Goal: Information Seeking & Learning: Learn about a topic

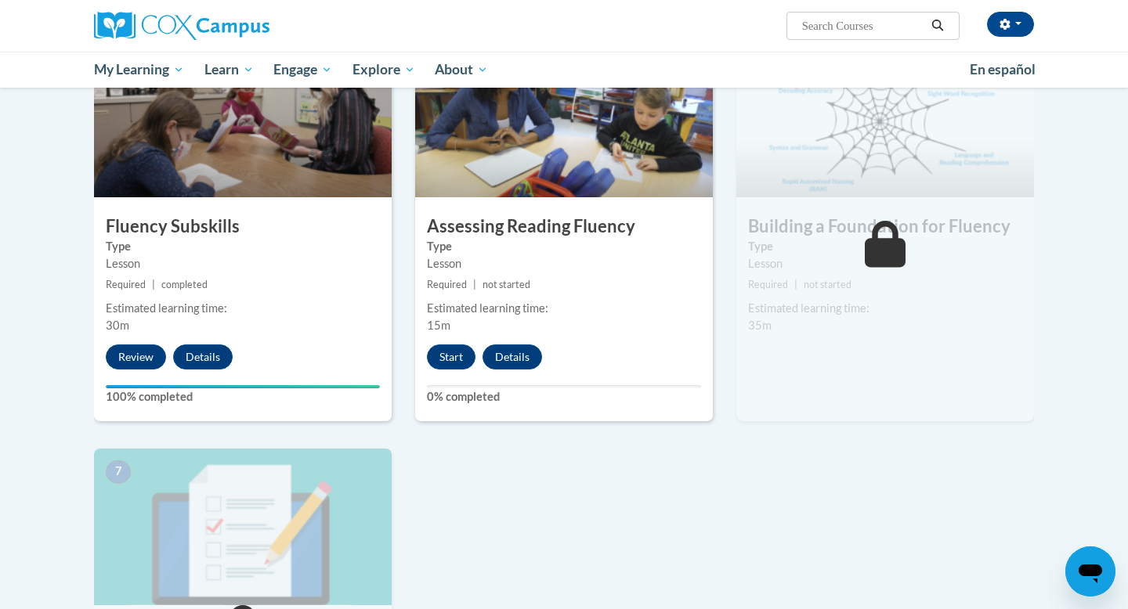
scroll to position [778, 0]
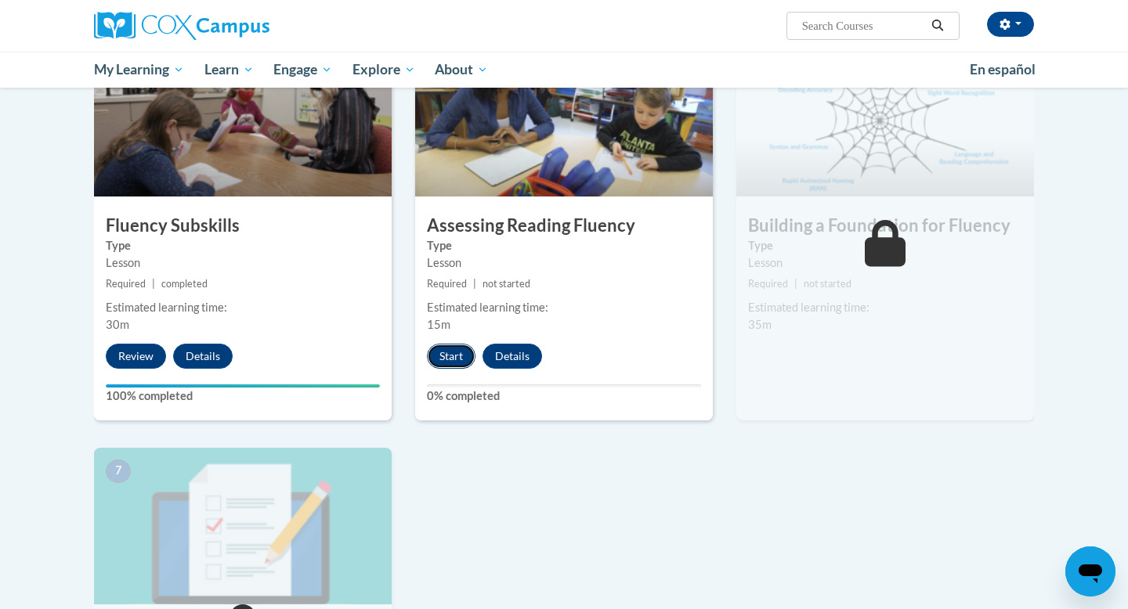
click at [446, 359] on button "Start" at bounding box center [451, 356] width 49 height 25
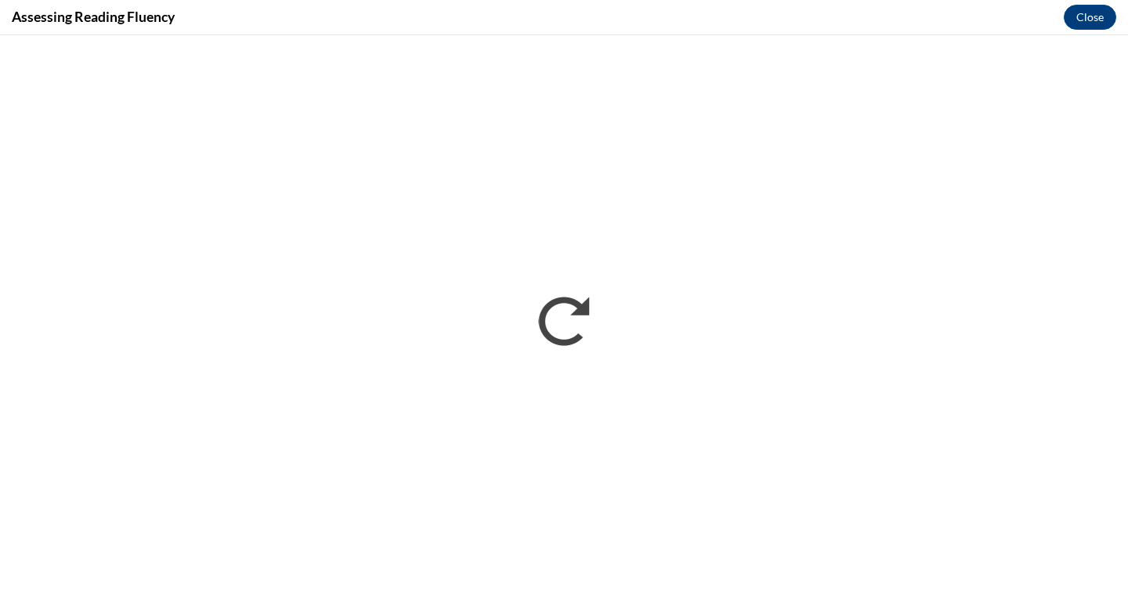
scroll to position [0, 0]
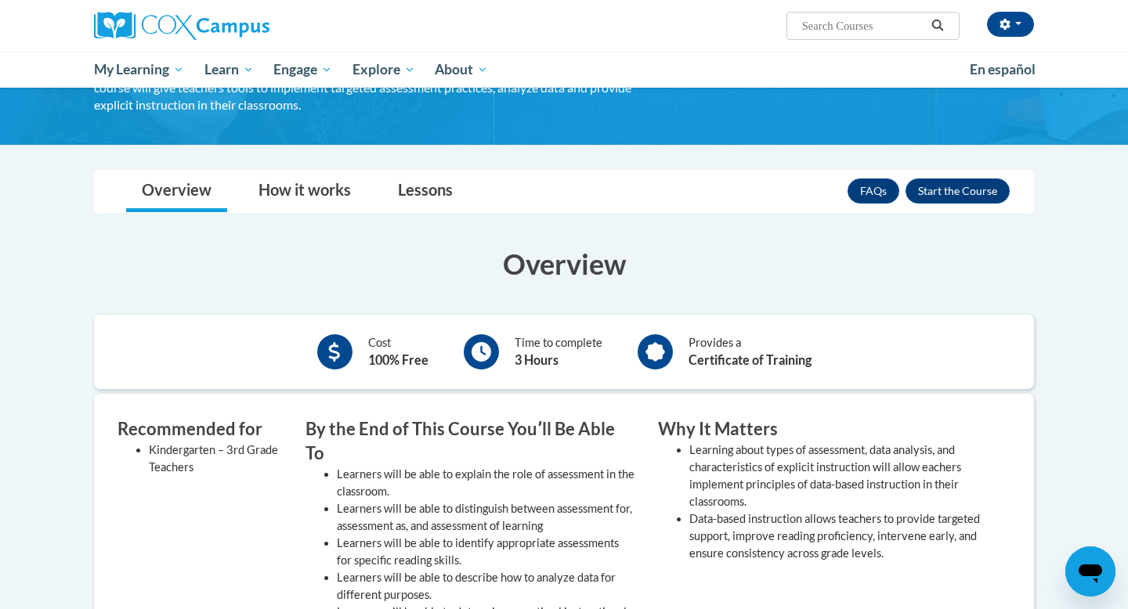
scroll to position [148, 0]
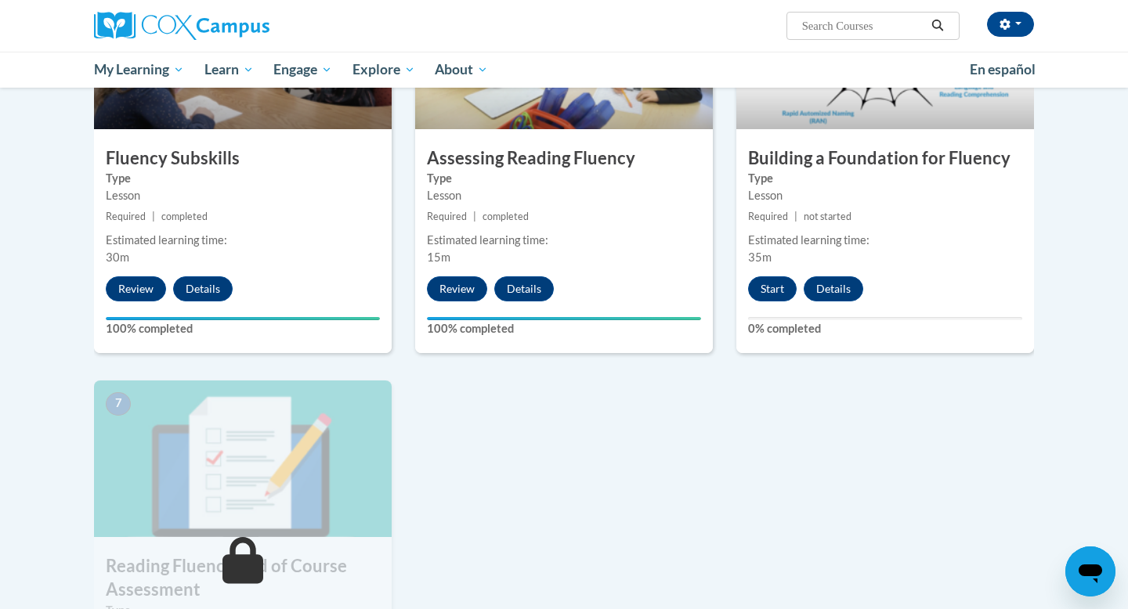
scroll to position [850, 0]
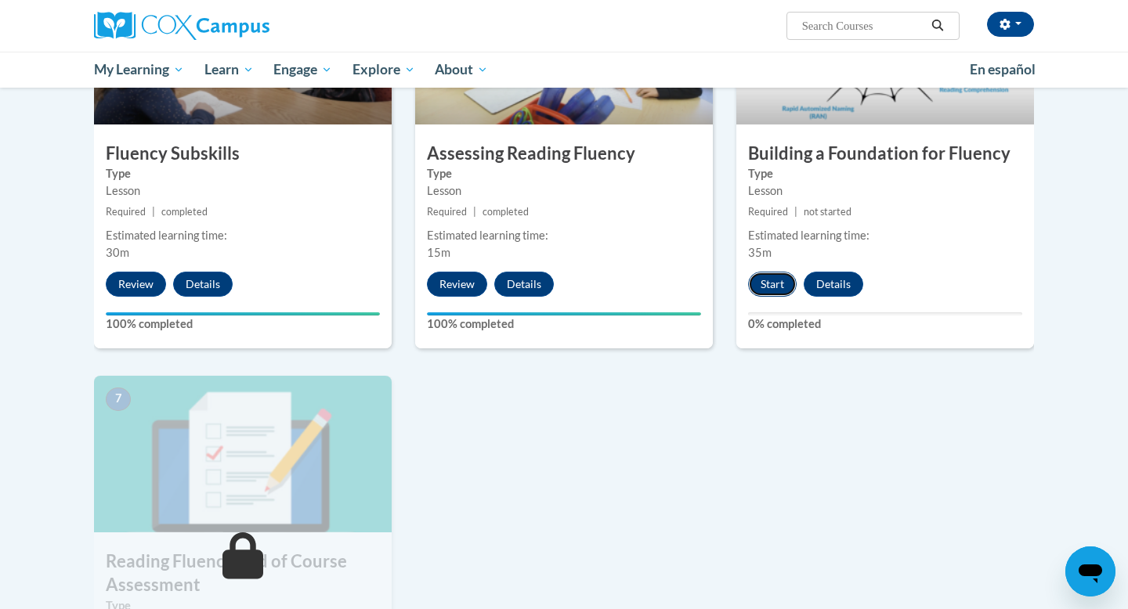
click at [769, 295] on button "Start" at bounding box center [772, 284] width 49 height 25
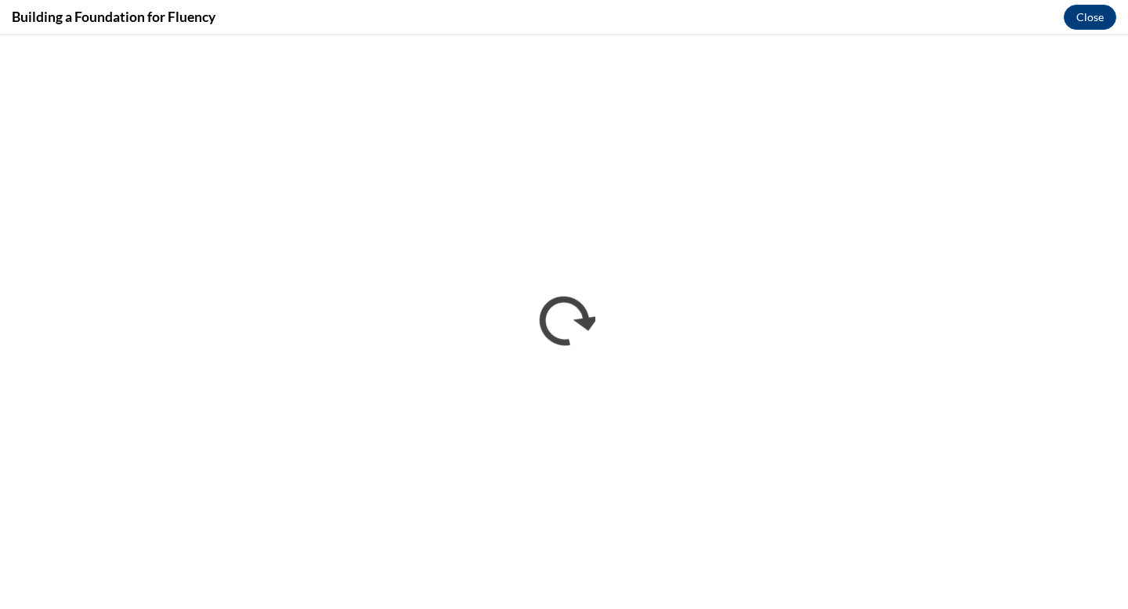
scroll to position [0, 0]
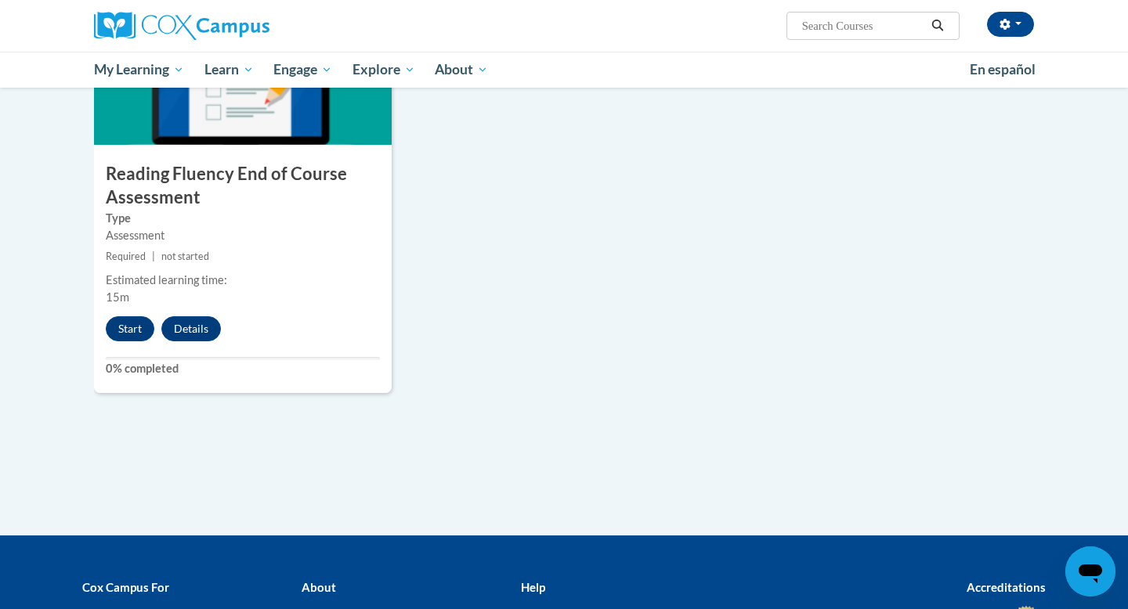
scroll to position [1214, 0]
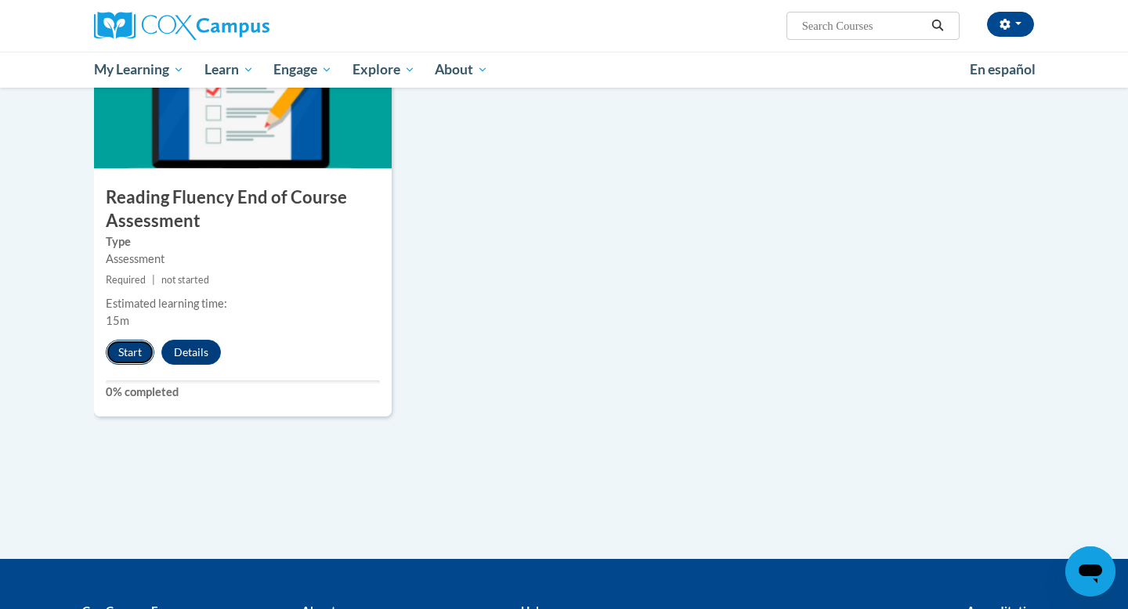
click at [123, 350] on button "Start" at bounding box center [130, 352] width 49 height 25
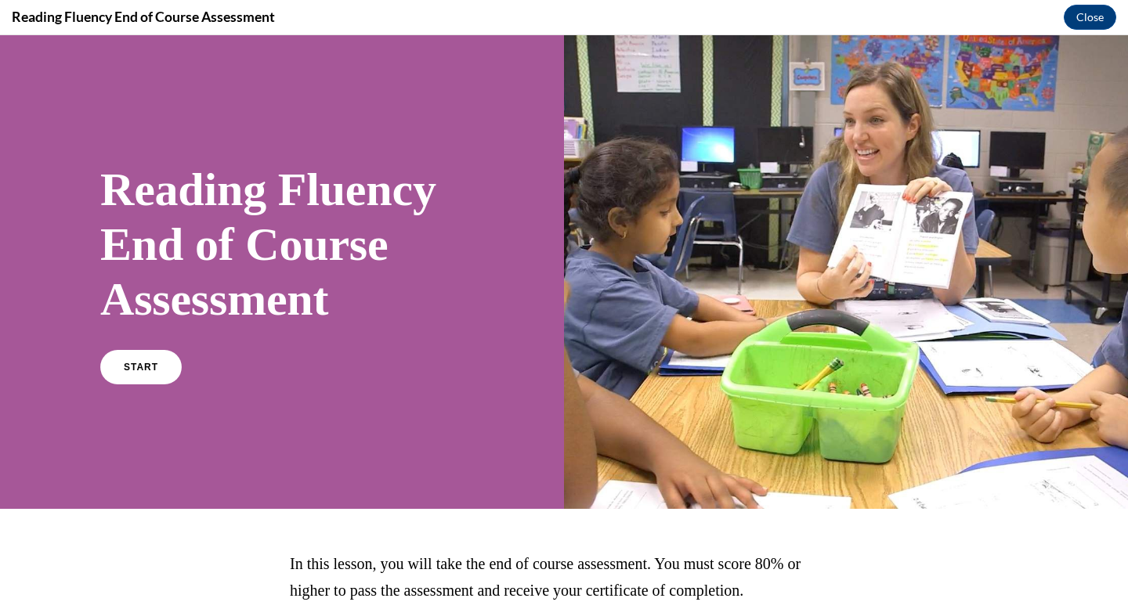
scroll to position [129, 0]
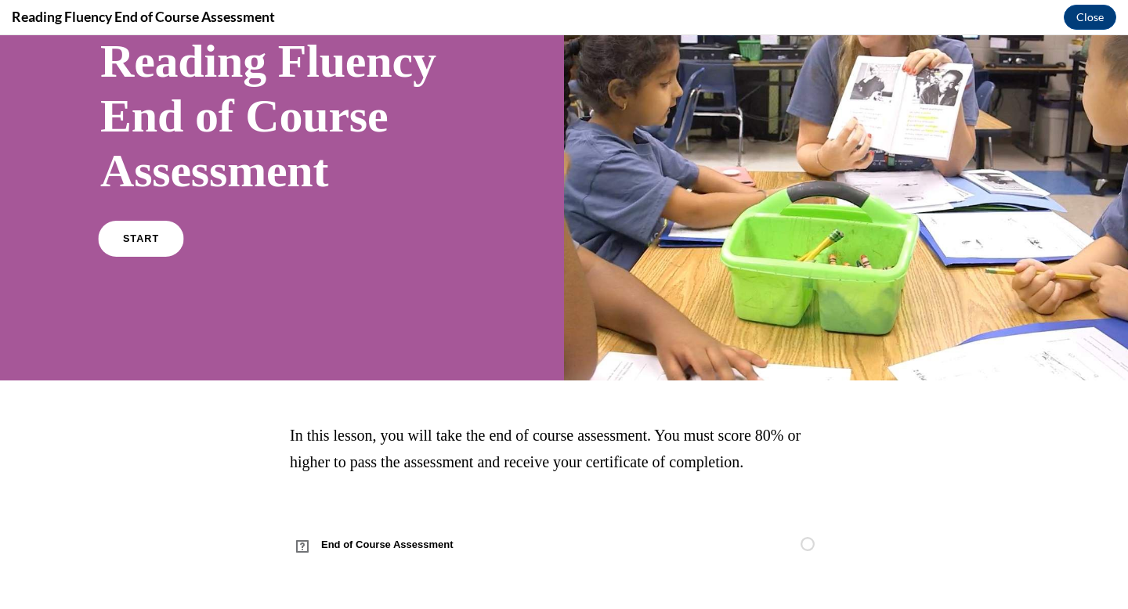
click at [152, 233] on span "START" at bounding box center [141, 239] width 36 height 12
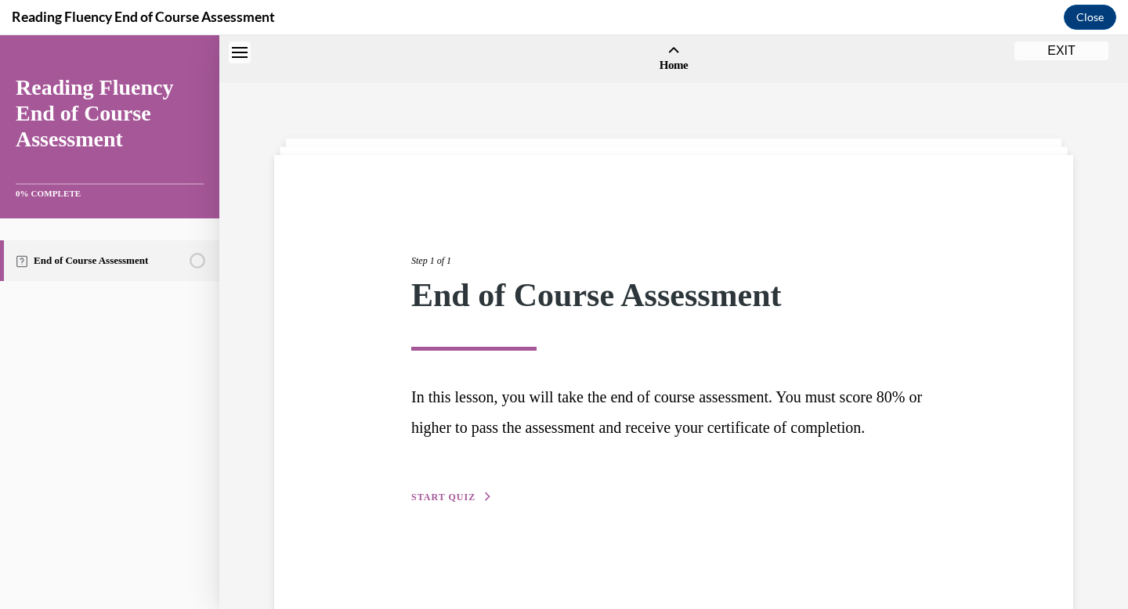
scroll to position [49, 0]
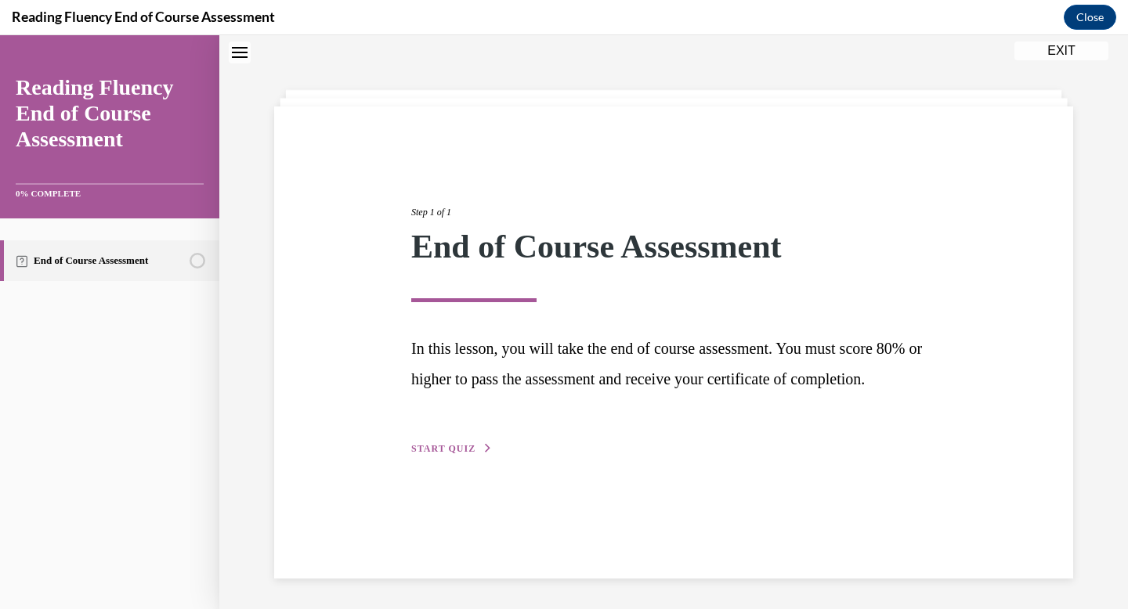
click at [448, 457] on div "Step 1 of 1 End of Course Assessment In this lesson, you will take the end of c…" at bounding box center [673, 313] width 548 height 288
click at [448, 456] on button "START QUIZ" at bounding box center [451, 449] width 81 height 14
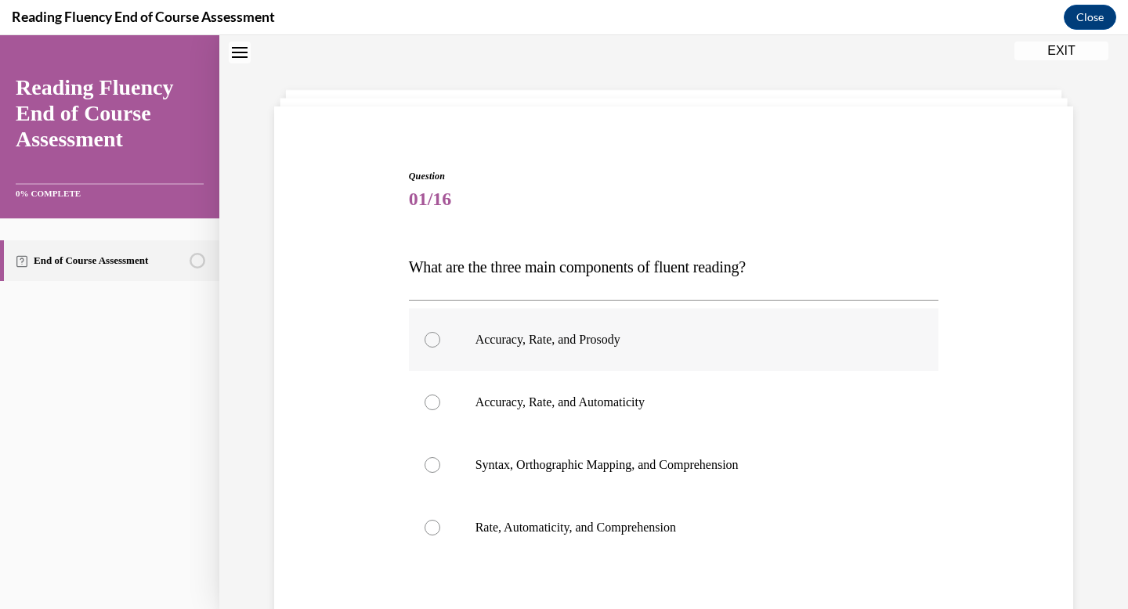
click at [546, 360] on label "Accuracy, Rate, and Prosody" at bounding box center [674, 340] width 530 height 63
click at [440, 348] on input "Accuracy, Rate, and Prosody" at bounding box center [432, 340] width 16 height 16
radio input "true"
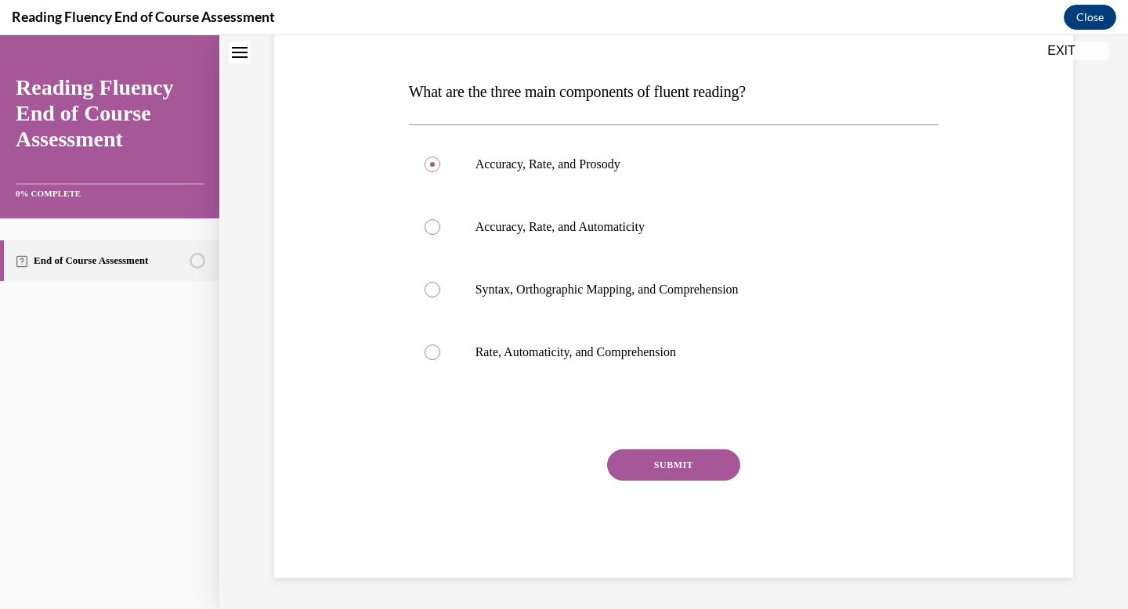
click at [666, 463] on button "SUBMIT" at bounding box center [673, 464] width 133 height 31
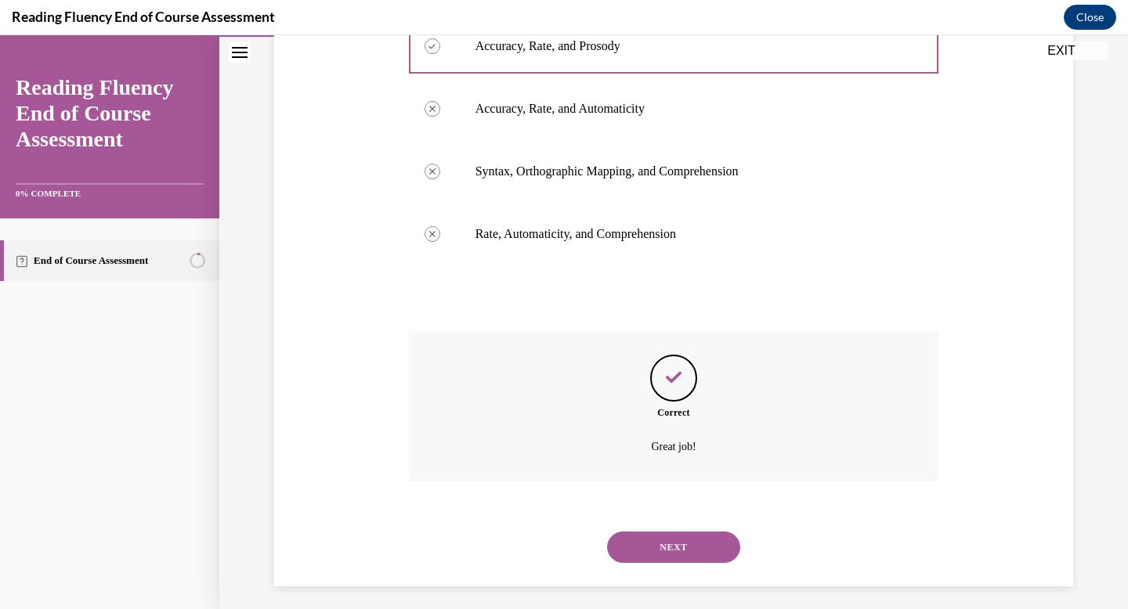
scroll to position [351, 0]
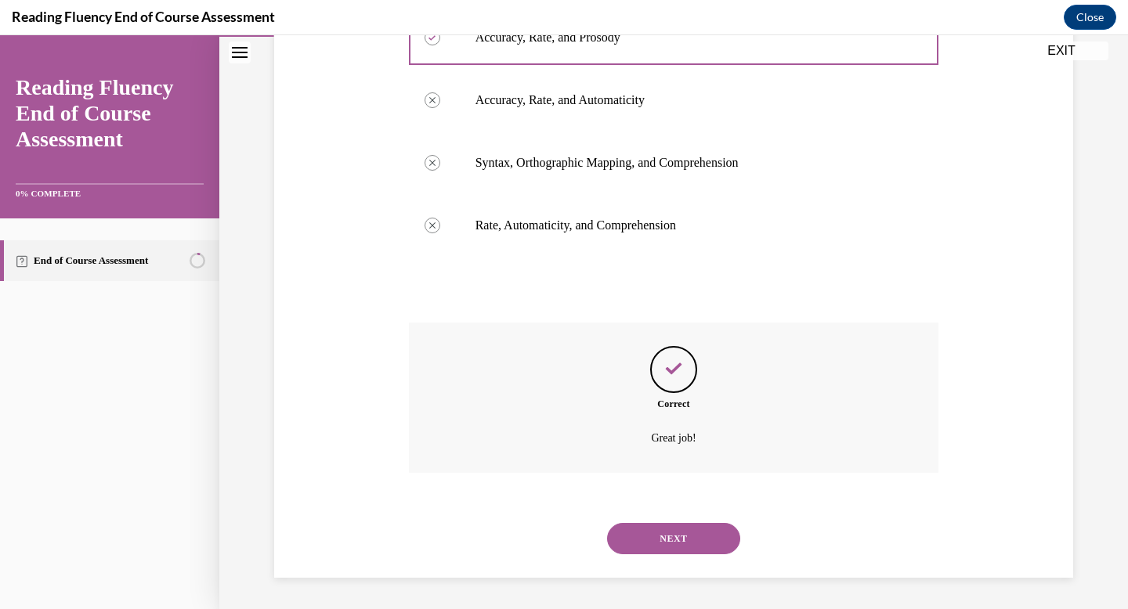
click at [670, 534] on button "NEXT" at bounding box center [673, 538] width 133 height 31
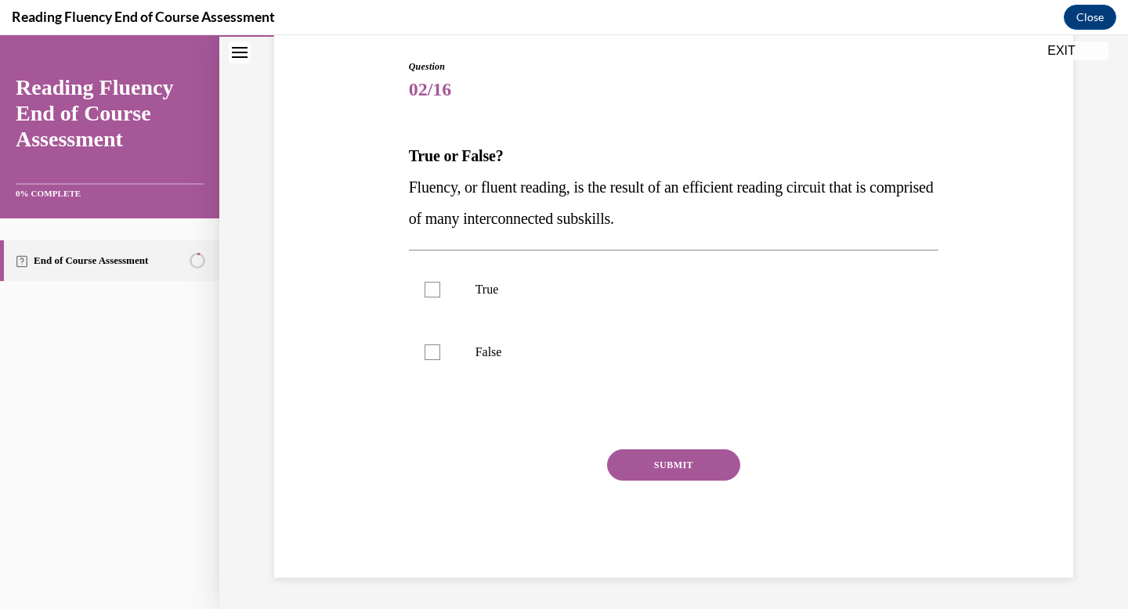
scroll to position [158, 0]
click at [493, 297] on p "True" at bounding box center [687, 290] width 424 height 16
click at [440, 297] on input "True" at bounding box center [432, 290] width 16 height 16
checkbox input "true"
click at [652, 475] on button "SUBMIT" at bounding box center [673, 464] width 133 height 31
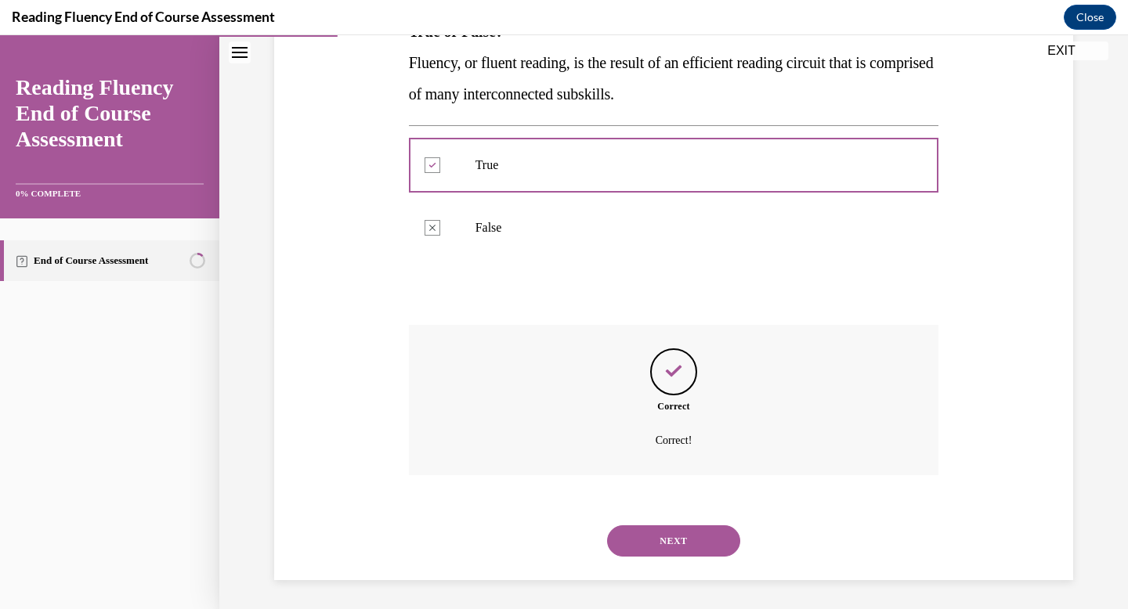
scroll to position [285, 0]
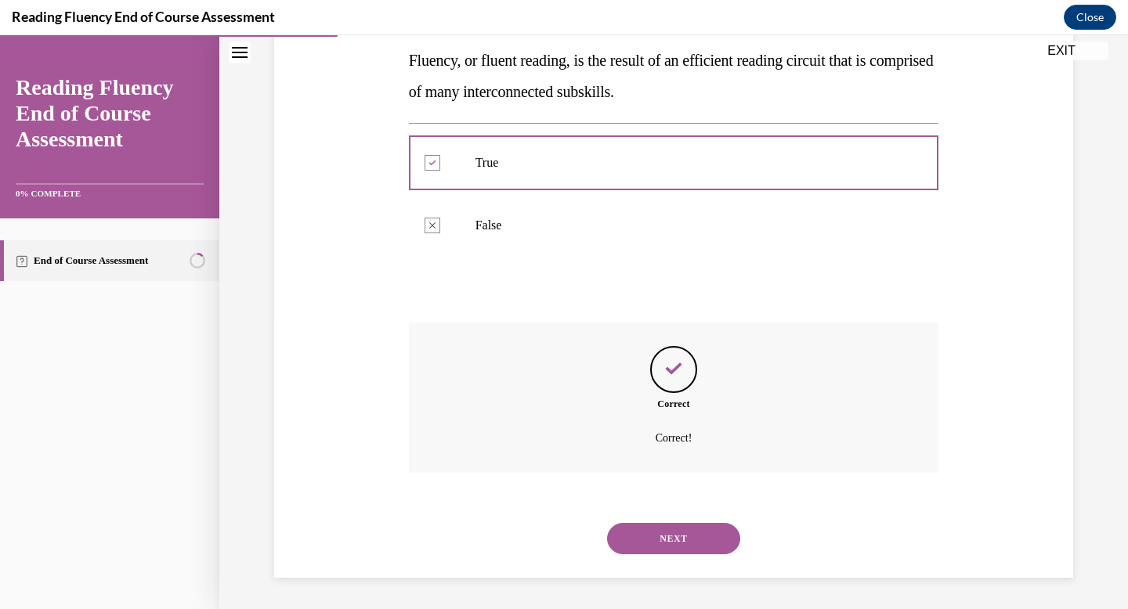
click at [670, 539] on button "NEXT" at bounding box center [673, 538] width 133 height 31
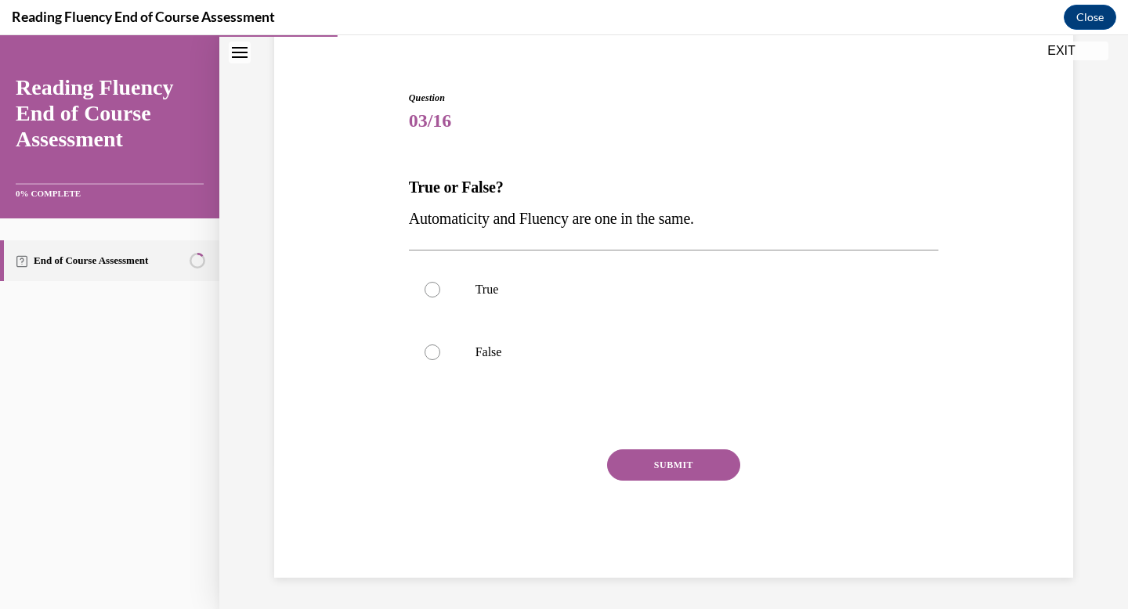
scroll to position [127, 0]
click at [490, 348] on p "False" at bounding box center [687, 353] width 424 height 16
click at [440, 348] on input "False" at bounding box center [432, 353] width 16 height 16
radio input "true"
click at [688, 464] on button "SUBMIT" at bounding box center [673, 464] width 133 height 31
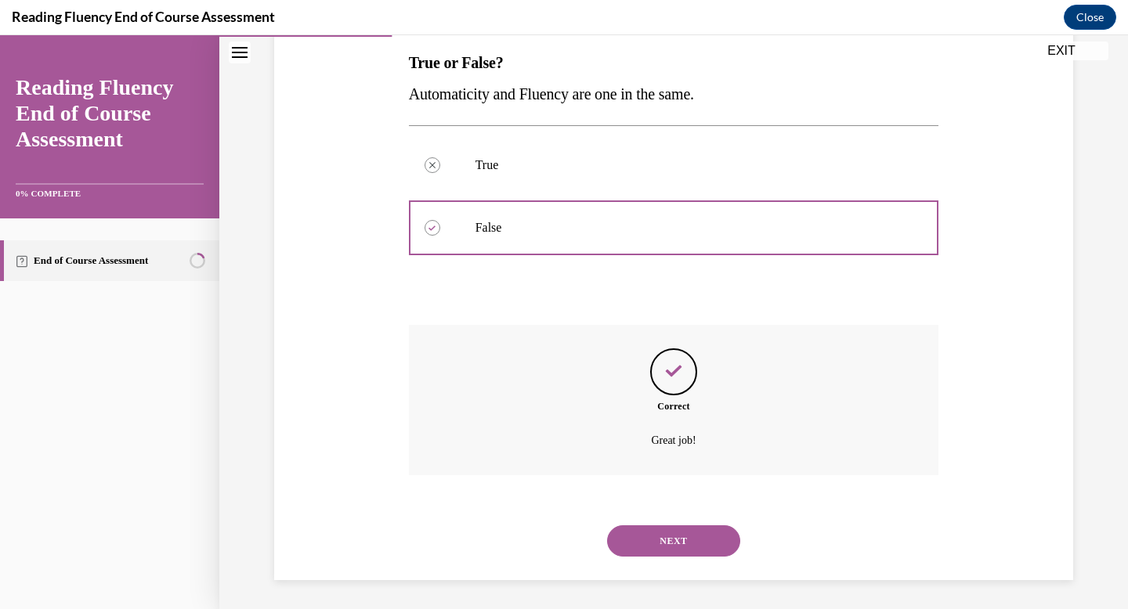
scroll to position [254, 0]
click at [671, 554] on button "NEXT" at bounding box center [673, 538] width 133 height 31
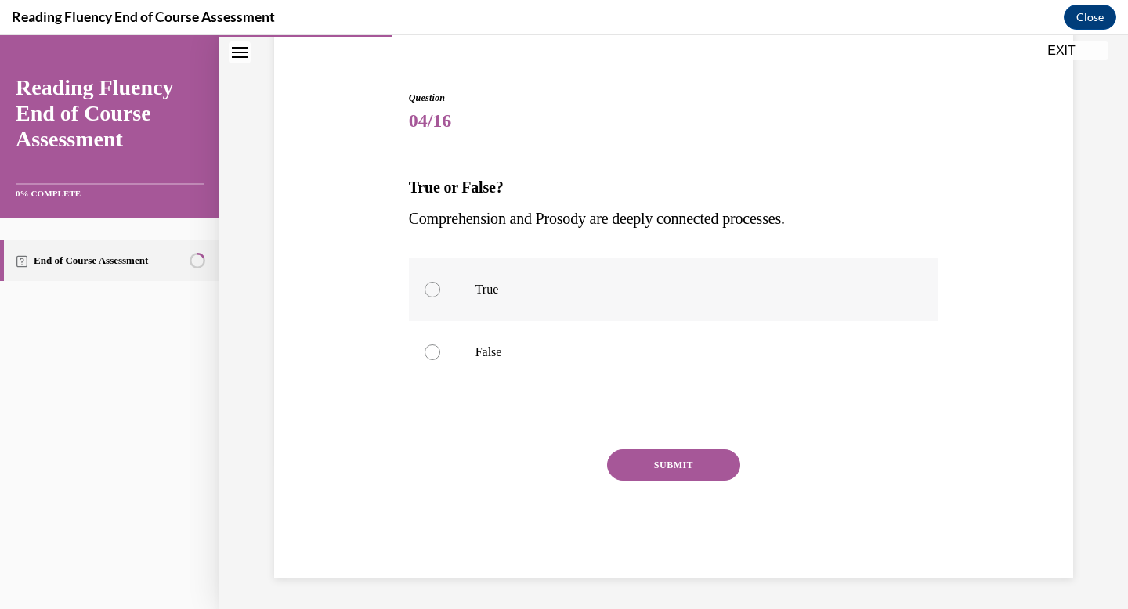
click at [497, 312] on label "True" at bounding box center [674, 289] width 530 height 63
click at [440, 298] on input "True" at bounding box center [432, 290] width 16 height 16
radio input "true"
click at [684, 462] on button "SUBMIT" at bounding box center [673, 464] width 133 height 31
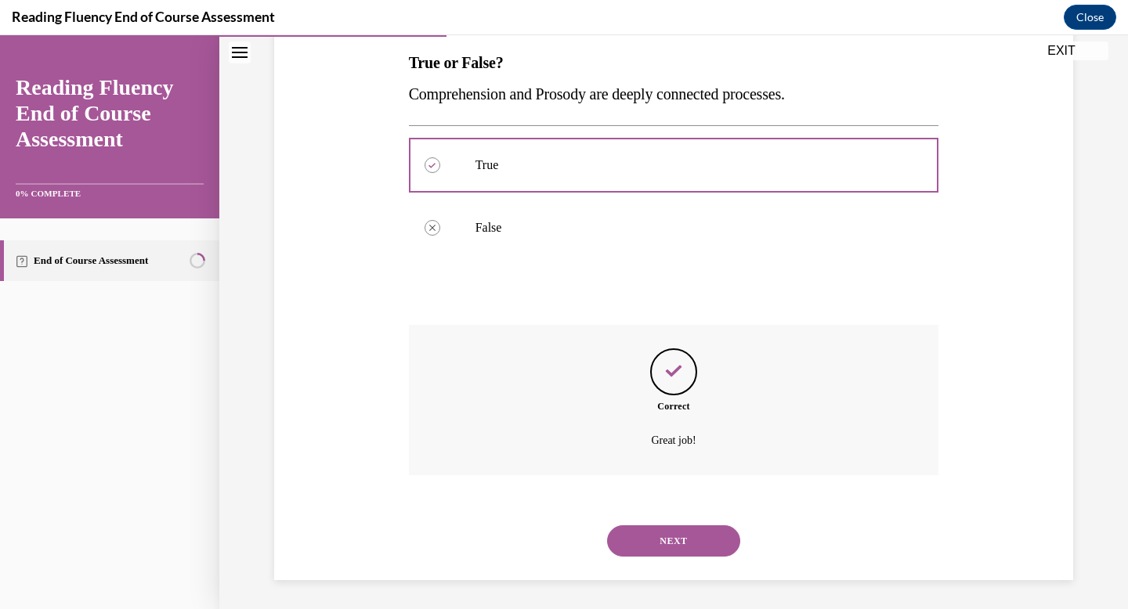
scroll to position [254, 0]
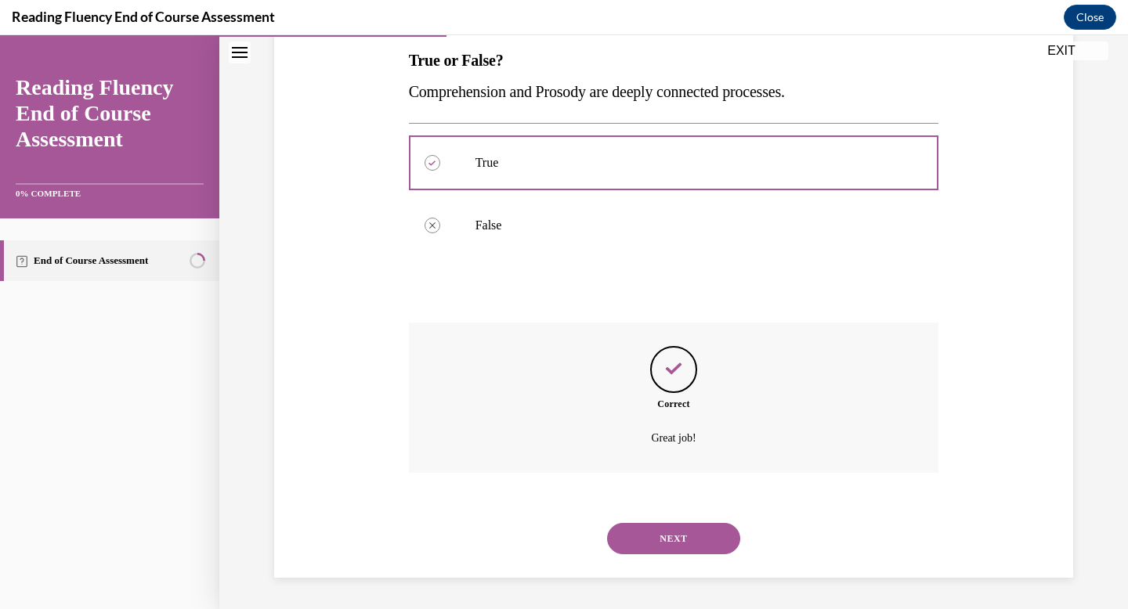
click at [675, 535] on button "NEXT" at bounding box center [673, 538] width 133 height 31
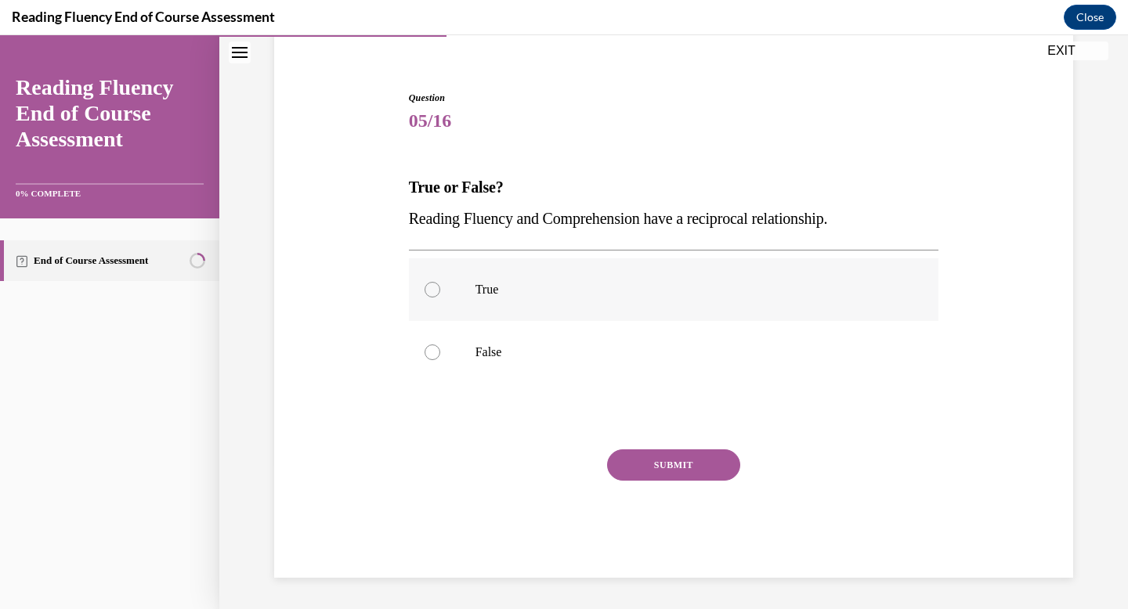
click at [511, 283] on p "True" at bounding box center [687, 290] width 424 height 16
click at [440, 283] on input "True" at bounding box center [432, 290] width 16 height 16
radio input "true"
click at [671, 470] on button "SUBMIT" at bounding box center [673, 464] width 133 height 31
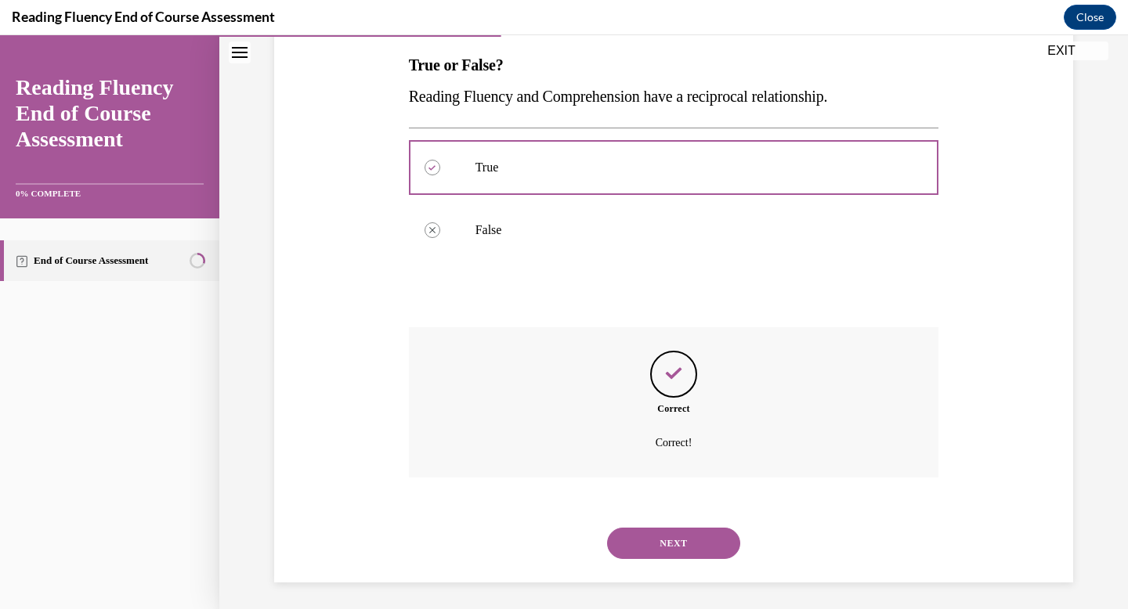
scroll to position [254, 0]
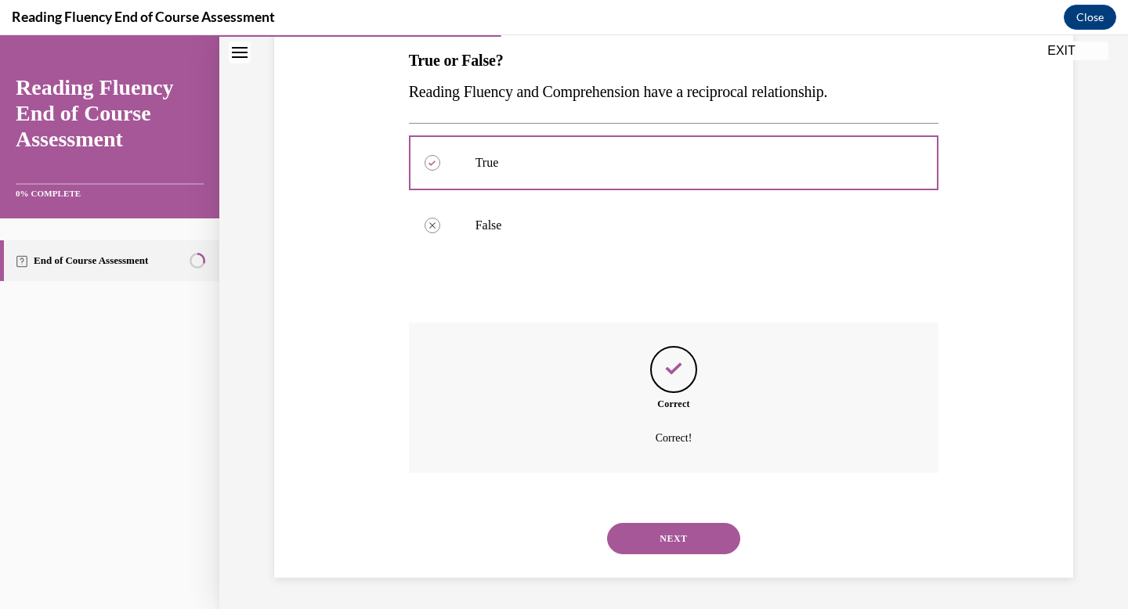
click at [666, 535] on button "NEXT" at bounding box center [673, 538] width 133 height 31
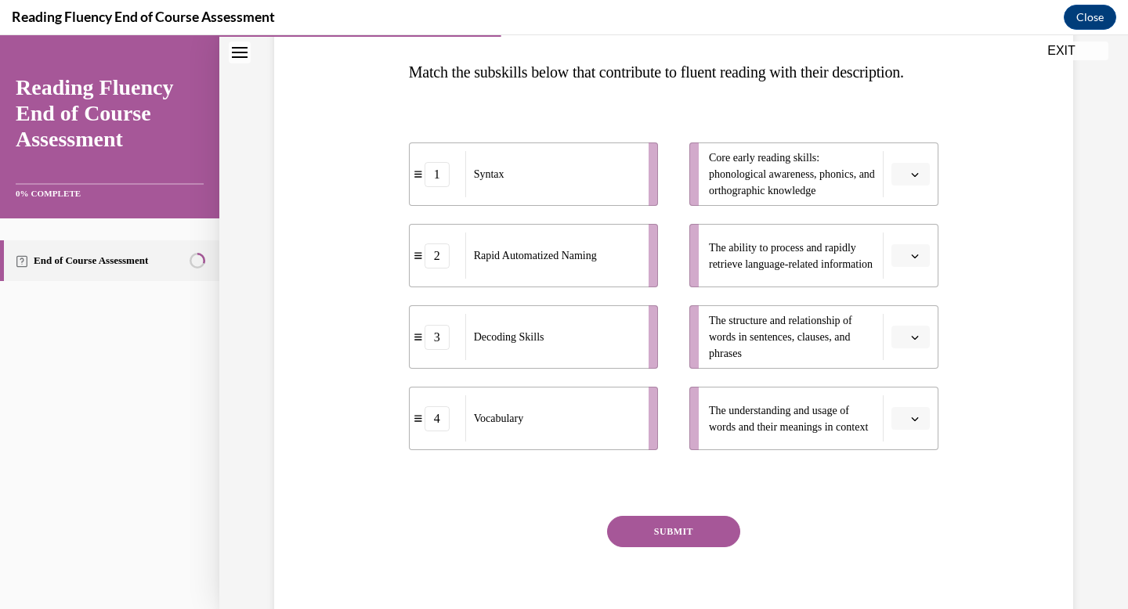
scroll to position [247, 0]
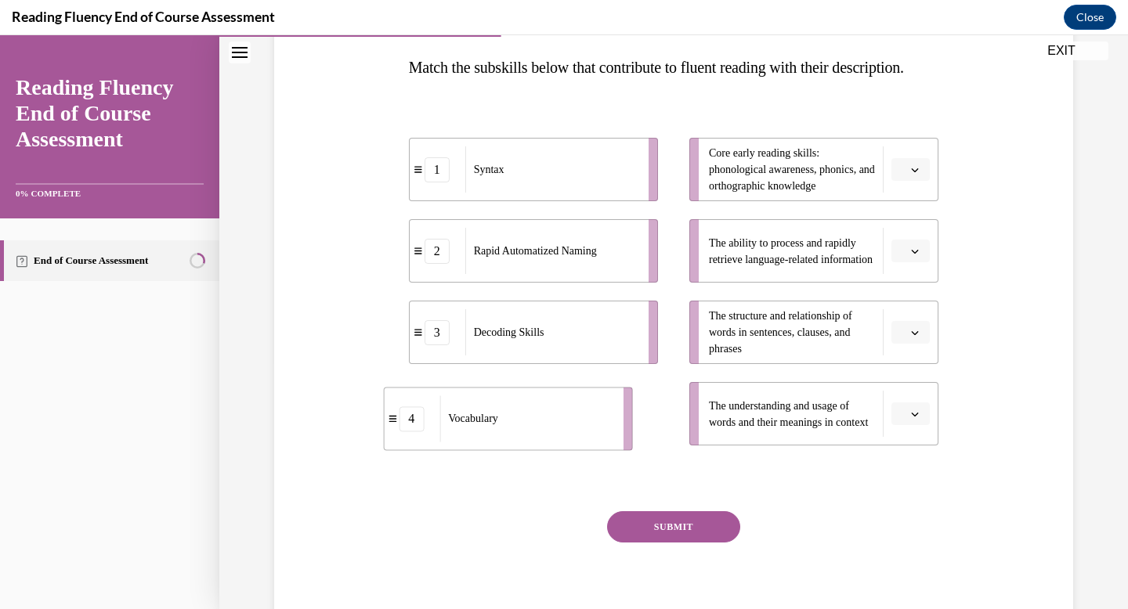
drag, startPoint x: 489, startPoint y: 448, endPoint x: 467, endPoint y: 450, distance: 22.1
click at [467, 424] on span "Vocabulary" at bounding box center [473, 419] width 50 height 12
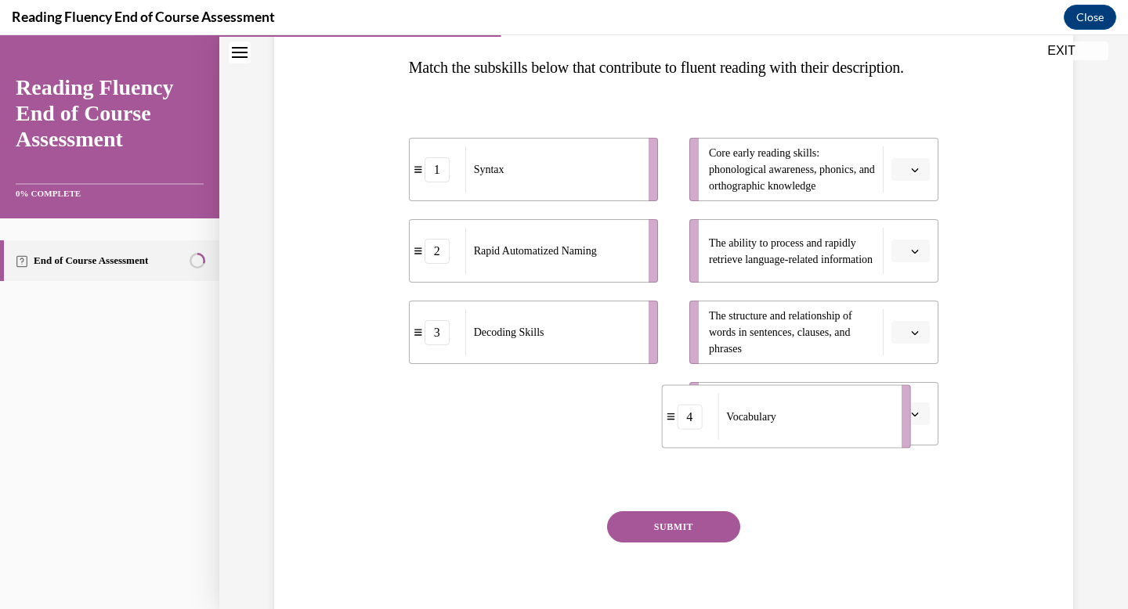
drag, startPoint x: 467, startPoint y: 450, endPoint x: 742, endPoint y: 441, distance: 275.8
click at [742, 440] on div "Vocabulary" at bounding box center [803, 417] width 173 height 46
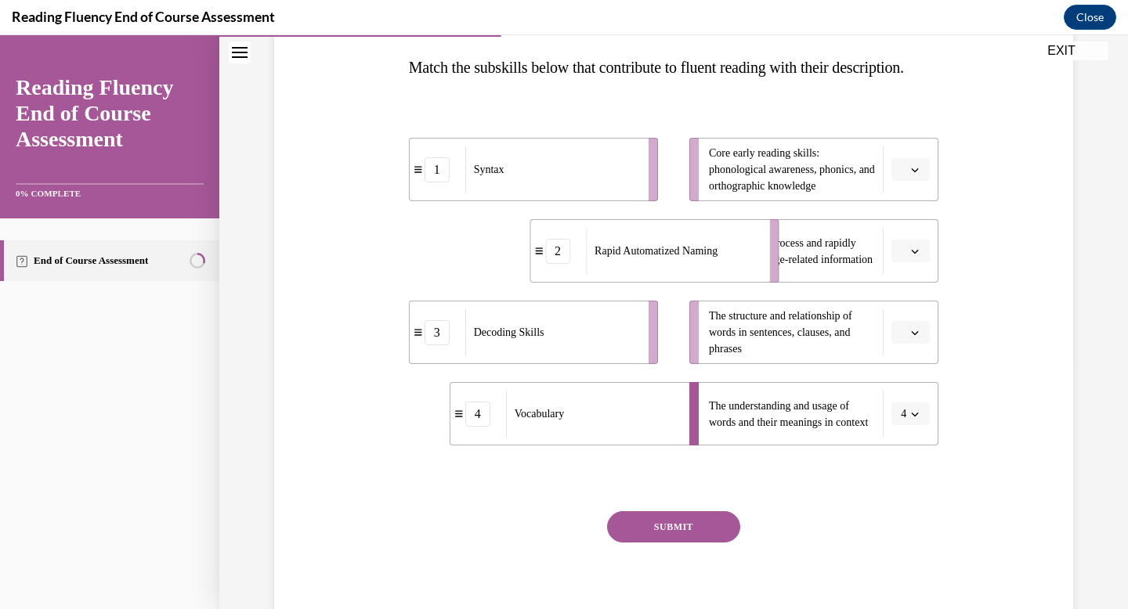
drag, startPoint x: 589, startPoint y: 291, endPoint x: 697, endPoint y: 280, distance: 108.5
click at [697, 274] on div "Rapid Automatized Naming" at bounding box center [672, 251] width 173 height 46
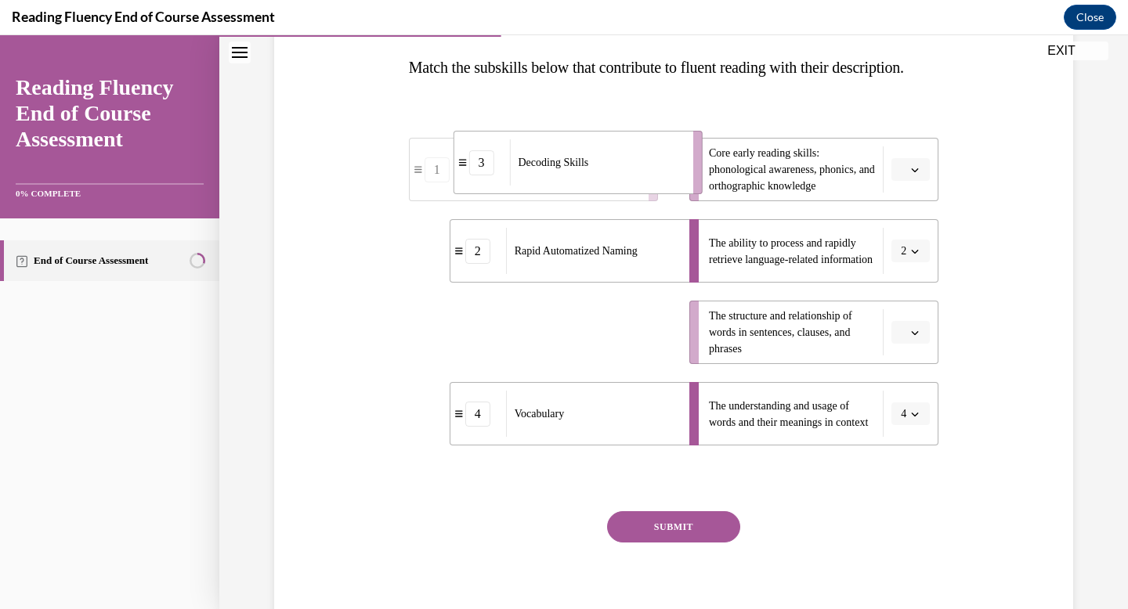
drag, startPoint x: 622, startPoint y: 352, endPoint x: 663, endPoint y: 186, distance: 171.9
click at [663, 186] on div "Decoding Skills" at bounding box center [595, 162] width 173 height 46
drag, startPoint x: 565, startPoint y: 366, endPoint x: 634, endPoint y: 362, distance: 68.2
click at [634, 356] on div "Syntax" at bounding box center [586, 332] width 173 height 46
click at [644, 543] on button "SUBMIT" at bounding box center [673, 526] width 133 height 31
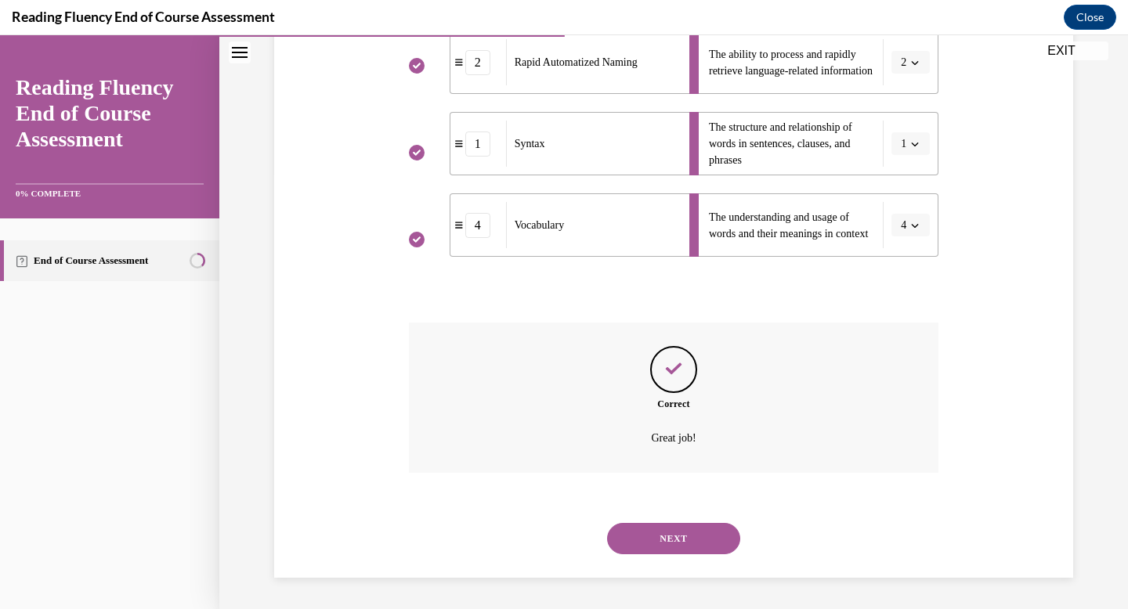
scroll to position [467, 0]
click at [645, 540] on button "NEXT" at bounding box center [673, 538] width 133 height 31
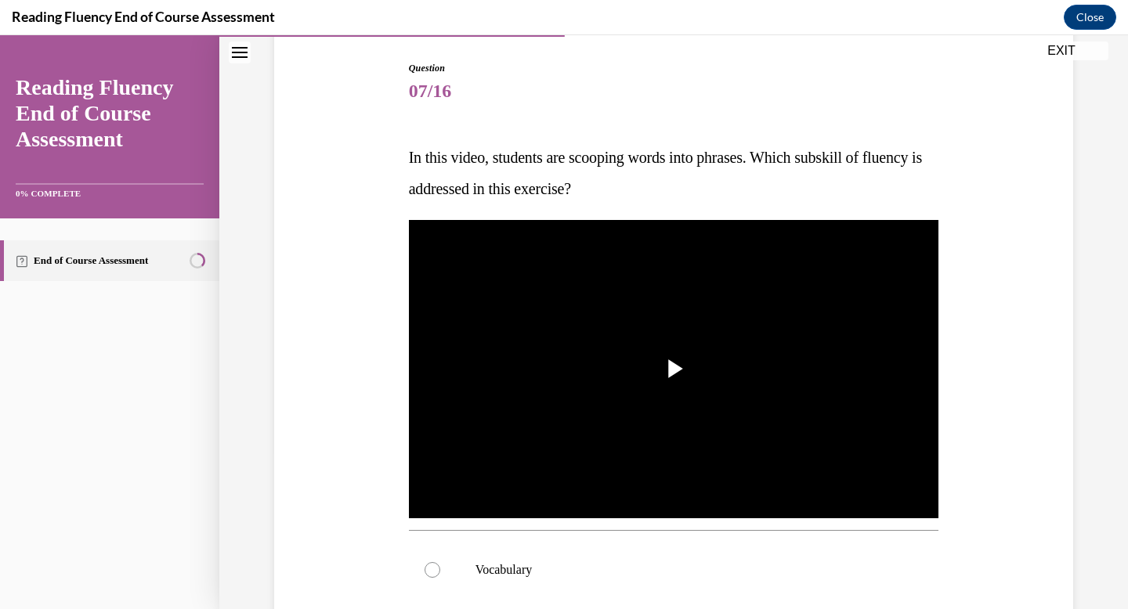
scroll to position [157, 0]
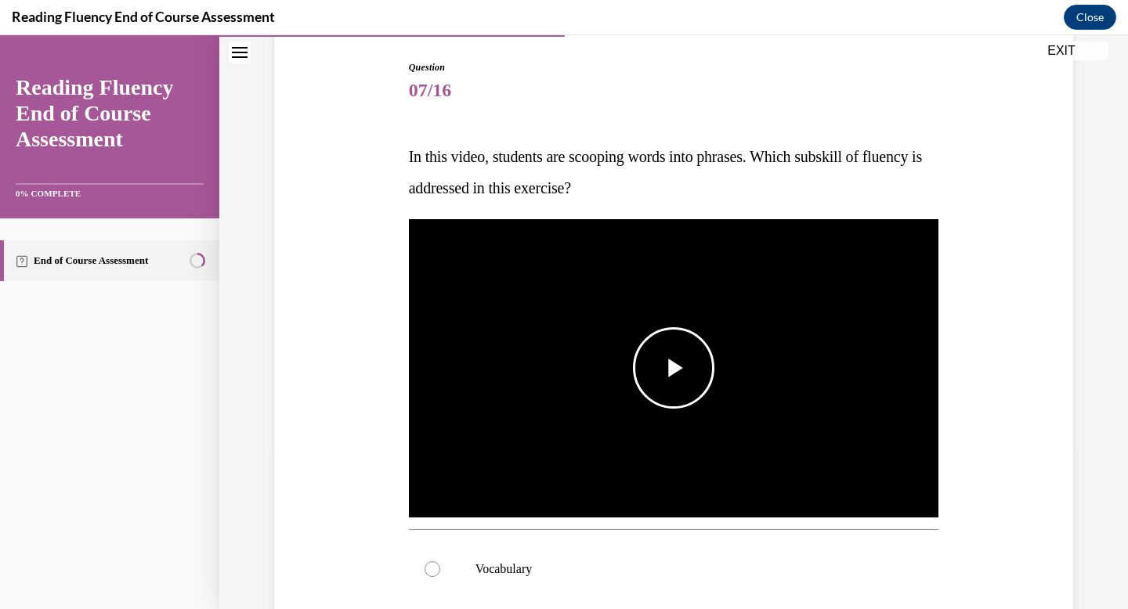
click at [666, 431] on img "Video player" at bounding box center [674, 368] width 530 height 298
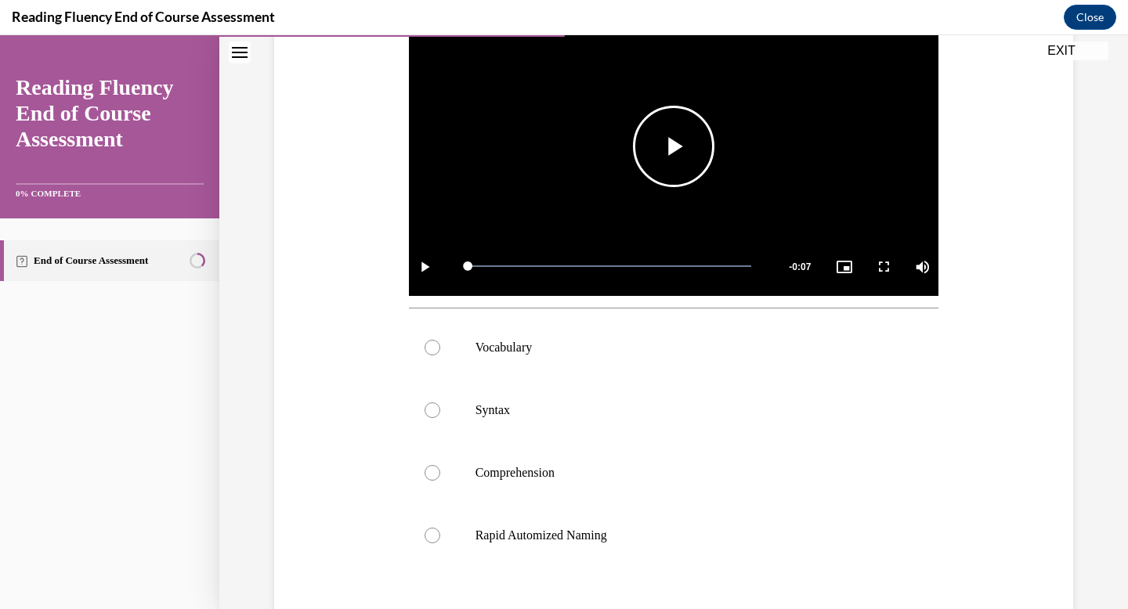
scroll to position [381, 0]
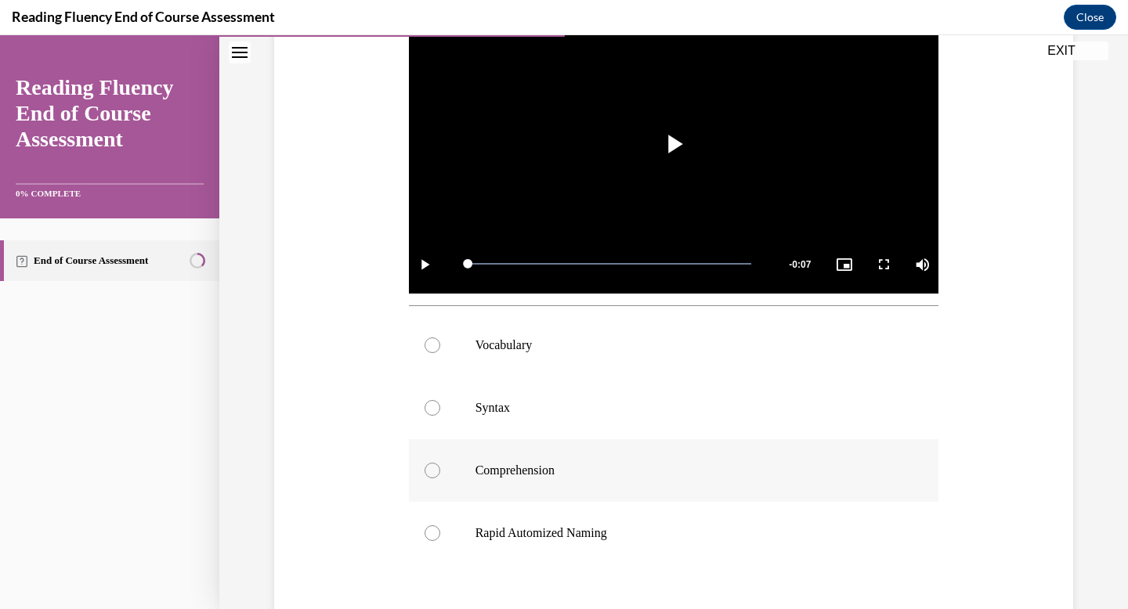
click at [478, 468] on p "Comprehension" at bounding box center [687, 471] width 424 height 16
click at [440, 468] on input "Comprehension" at bounding box center [432, 471] width 16 height 16
radio input "true"
click at [485, 405] on p "Syntax" at bounding box center [687, 408] width 424 height 16
click at [440, 405] on input "Syntax" at bounding box center [432, 408] width 16 height 16
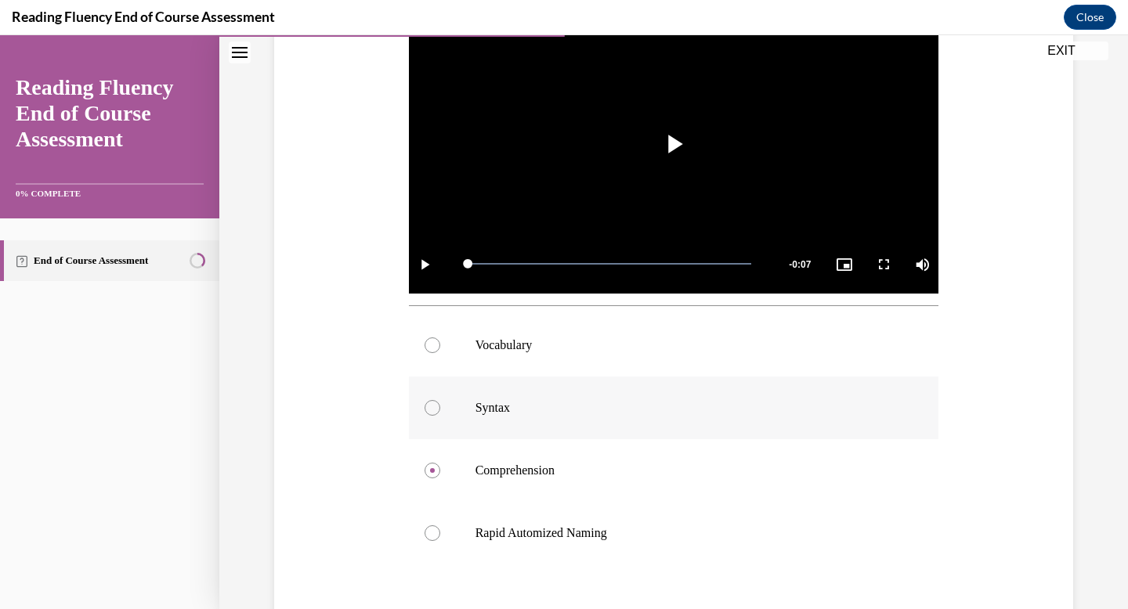
radio input "true"
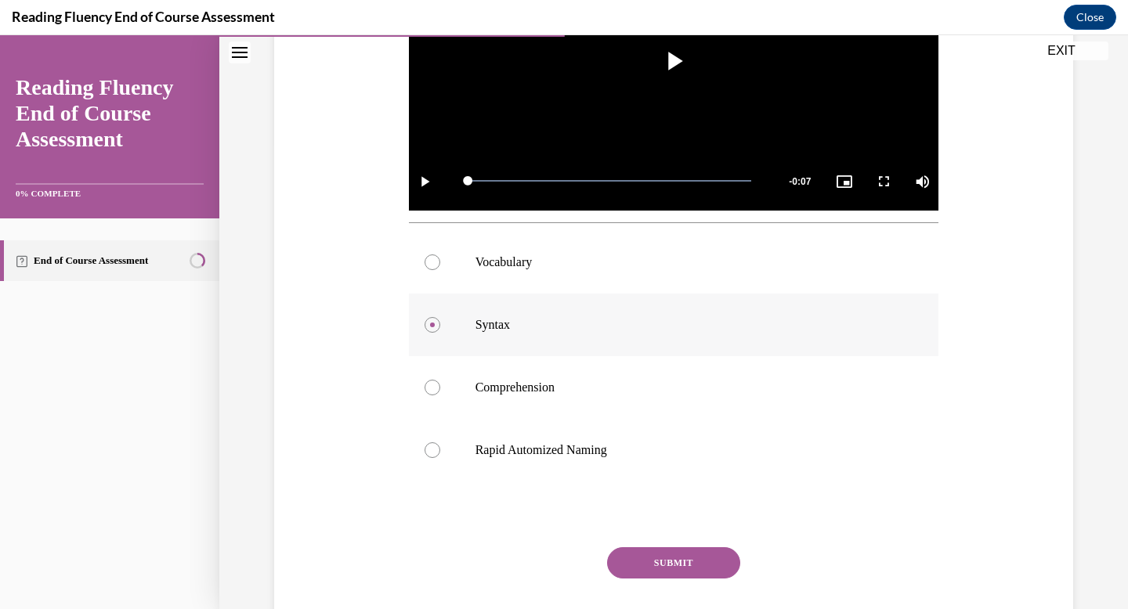
scroll to position [475, 0]
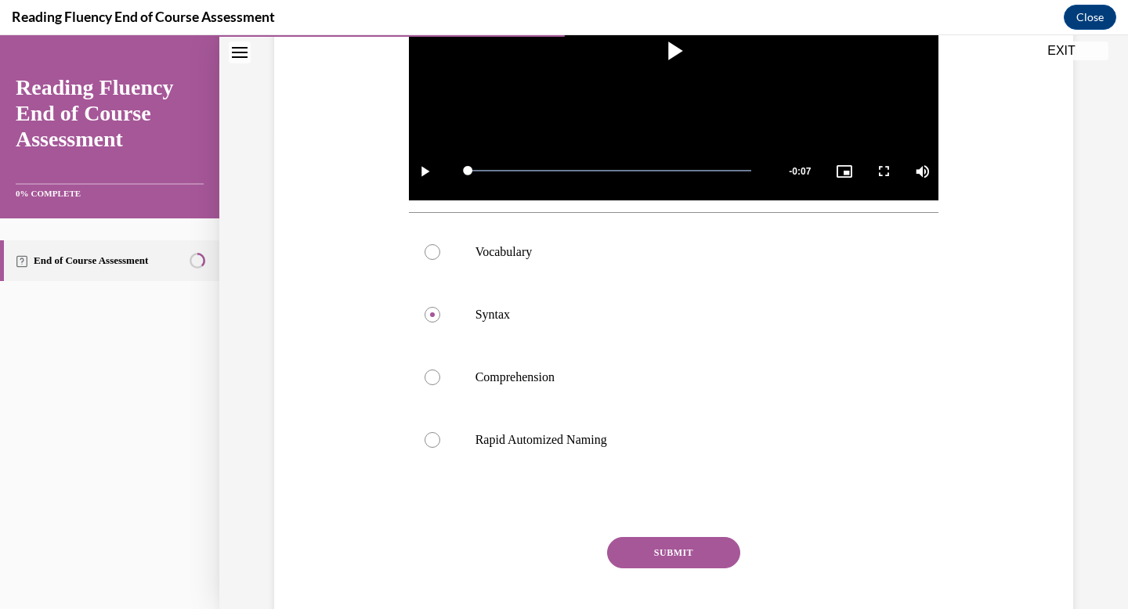
click at [664, 551] on button "SUBMIT" at bounding box center [673, 552] width 133 height 31
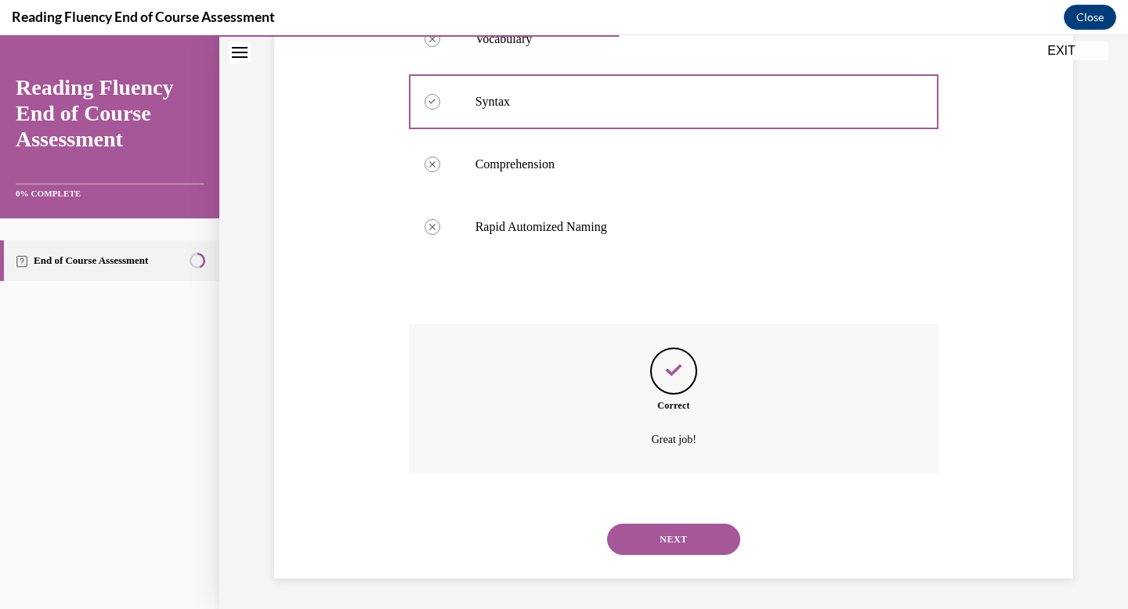
scroll to position [688, 0]
click at [664, 551] on button "NEXT" at bounding box center [673, 538] width 133 height 31
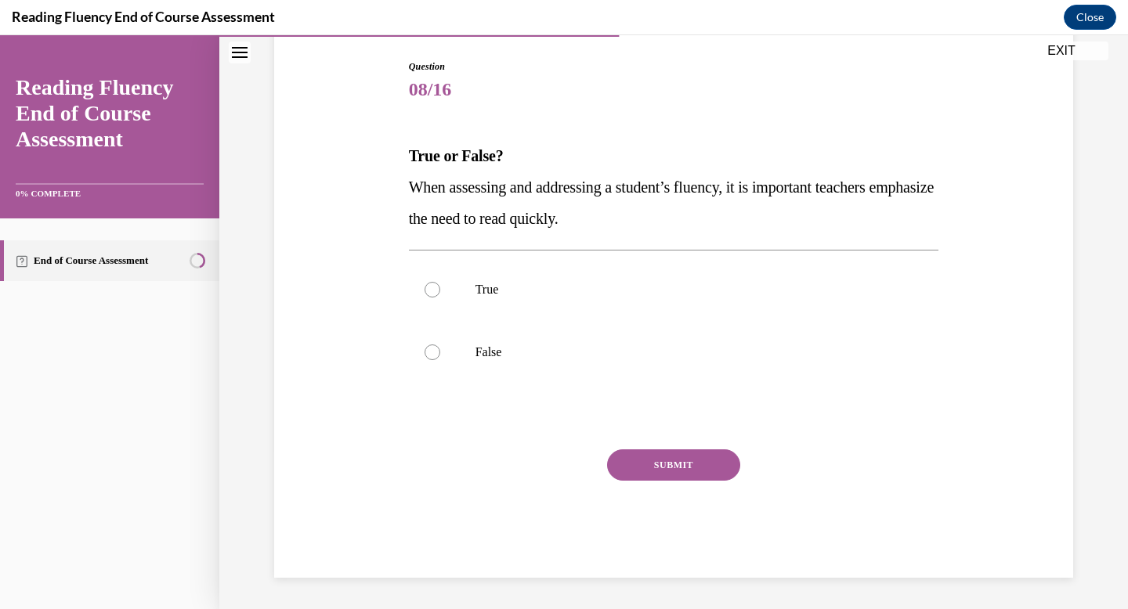
scroll to position [158, 0]
click at [449, 356] on label "False" at bounding box center [674, 352] width 530 height 63
click at [440, 356] on input "False" at bounding box center [432, 353] width 16 height 16
radio input "true"
click at [687, 470] on button "SUBMIT" at bounding box center [673, 464] width 133 height 31
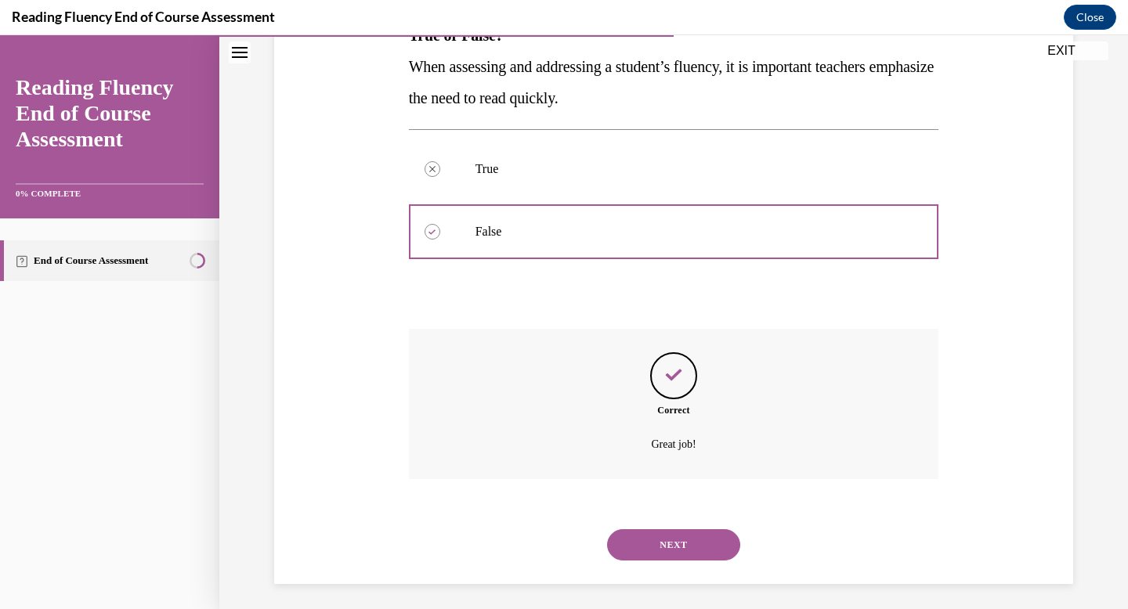
scroll to position [285, 0]
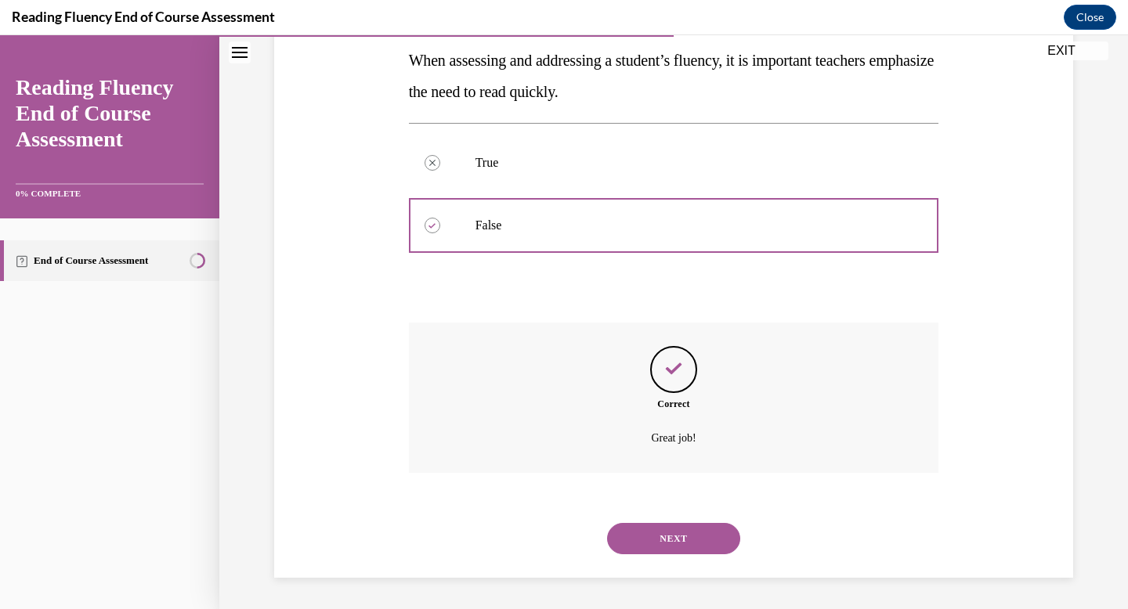
click at [670, 543] on button "NEXT" at bounding box center [673, 538] width 133 height 31
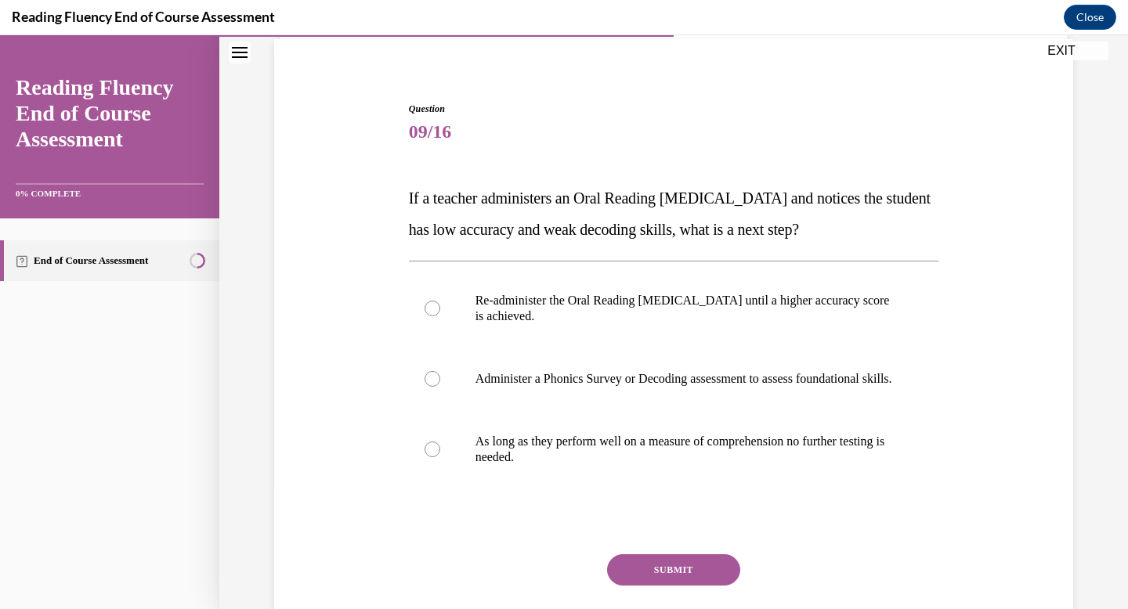
scroll to position [117, 0]
click at [670, 382] on p "Administer a Phonics Survey or Decoding assessment to assess foundational skill…" at bounding box center [687, 378] width 424 height 16
click at [440, 382] on input "Administer a Phonics Survey or Decoding assessment to assess foundational skill…" at bounding box center [432, 378] width 16 height 16
radio input "true"
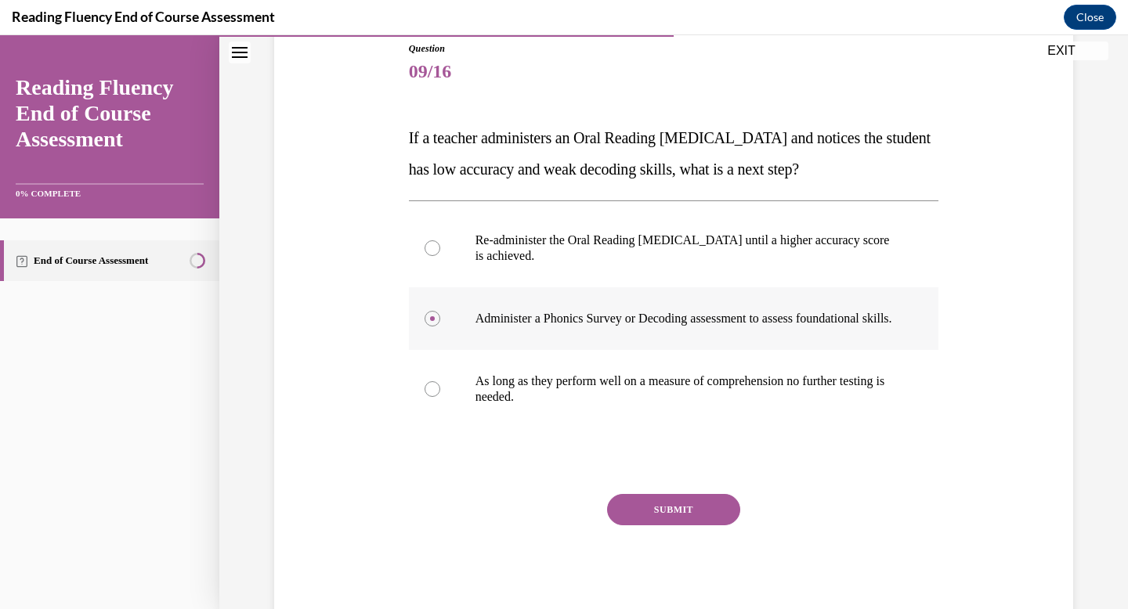
scroll to position [179, 0]
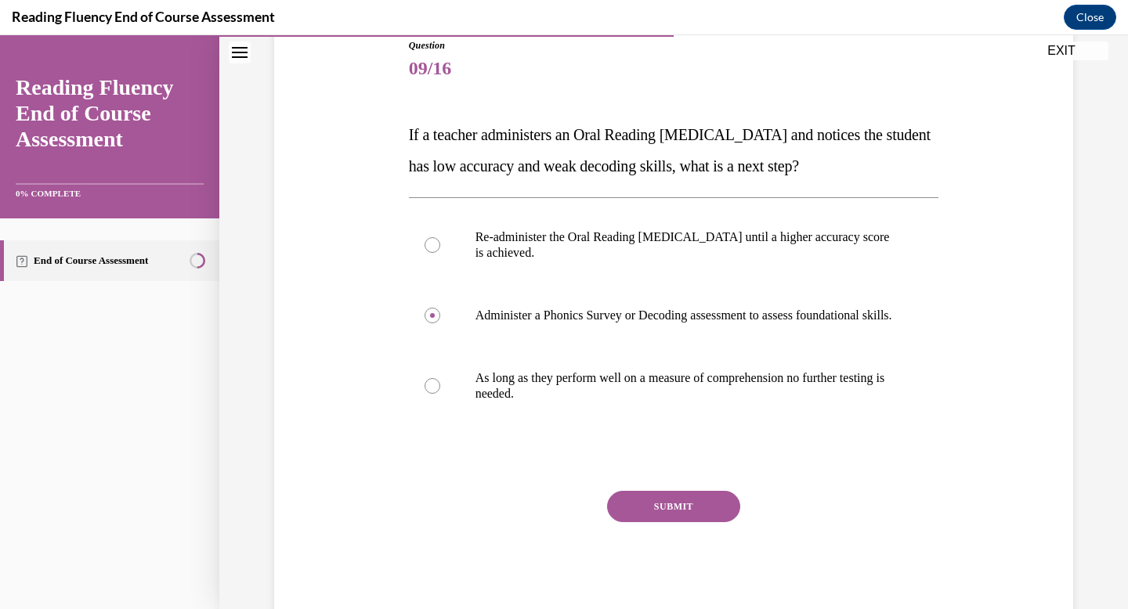
click at [665, 517] on button "SUBMIT" at bounding box center [673, 506] width 133 height 31
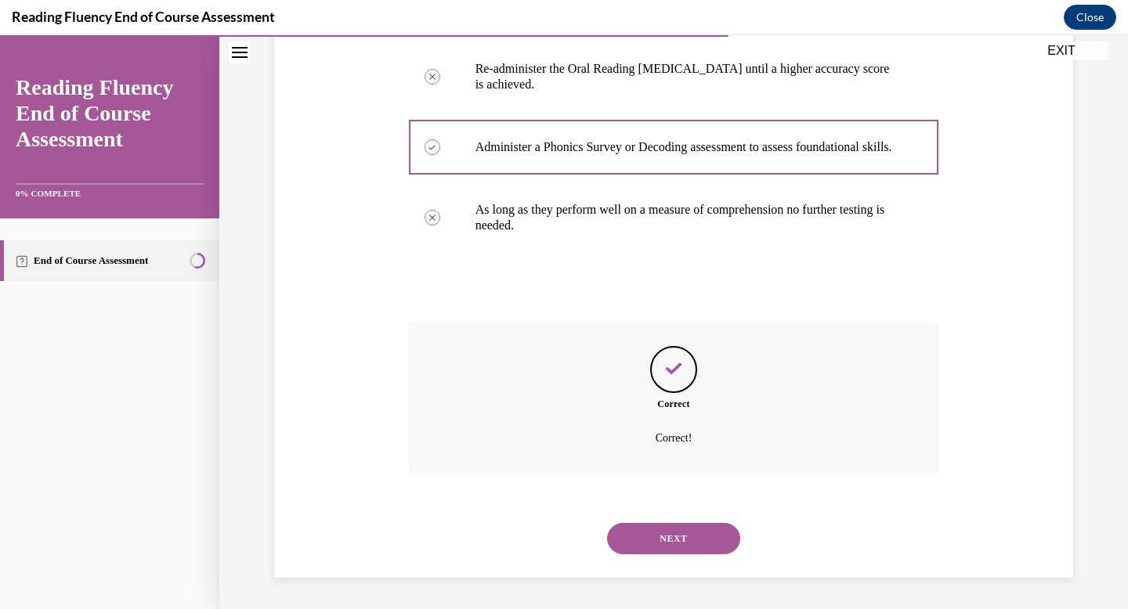
scroll to position [363, 0]
click at [665, 528] on button "NEXT" at bounding box center [673, 538] width 133 height 31
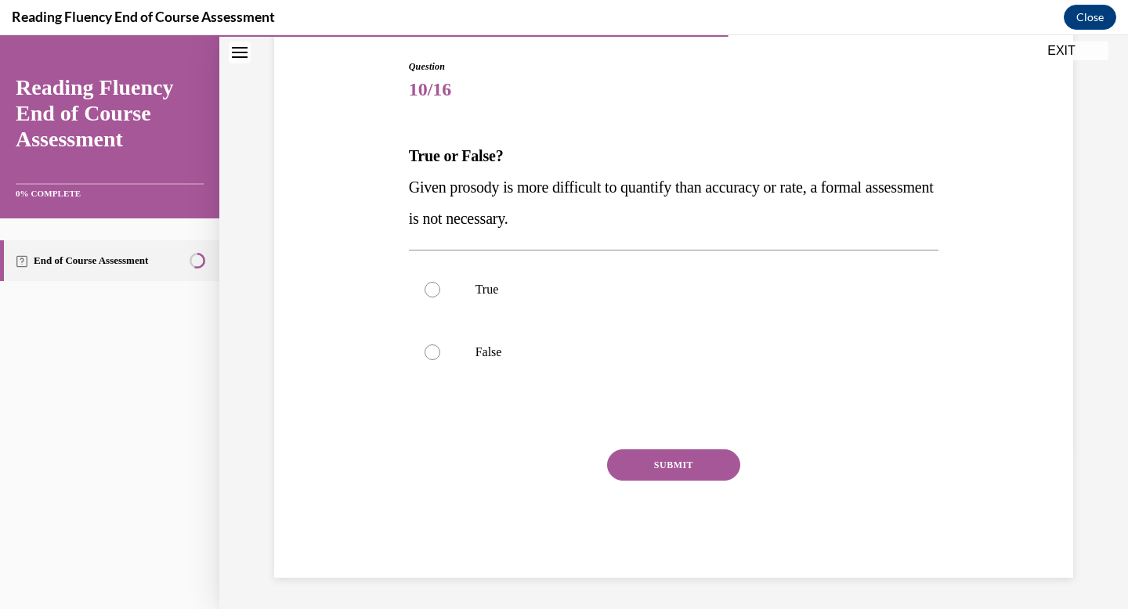
scroll to position [158, 0]
click at [648, 348] on p "False" at bounding box center [687, 353] width 424 height 16
click at [440, 348] on input "False" at bounding box center [432, 353] width 16 height 16
radio input "true"
click at [636, 476] on button "SUBMIT" at bounding box center [673, 464] width 133 height 31
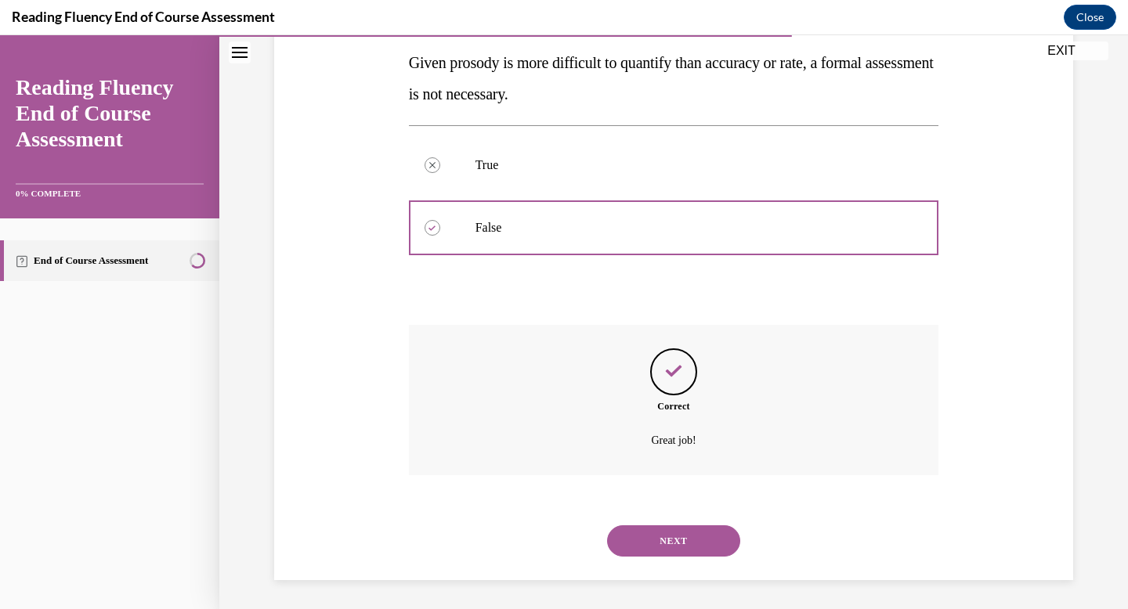
scroll to position [285, 0]
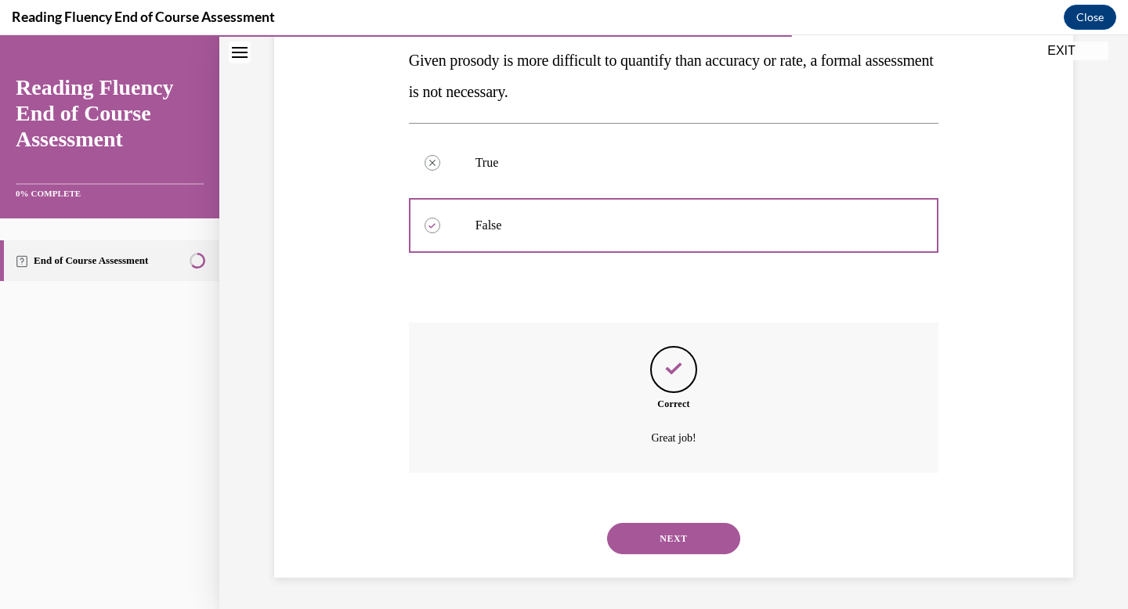
click at [646, 543] on button "NEXT" at bounding box center [673, 538] width 133 height 31
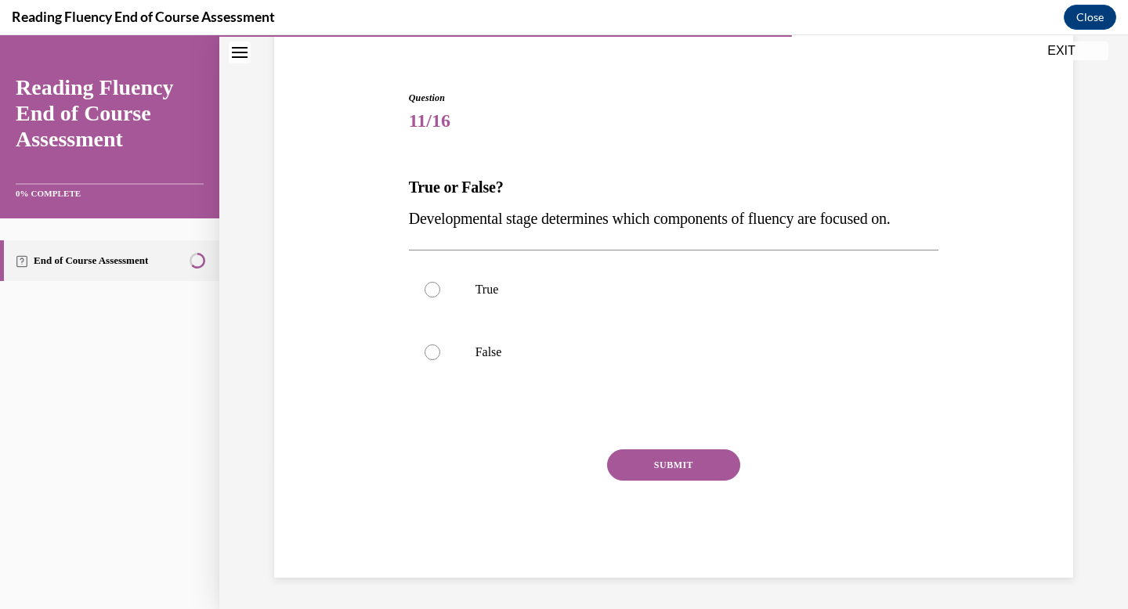
scroll to position [127, 0]
click at [645, 305] on label "True" at bounding box center [674, 289] width 530 height 63
click at [440, 298] on input "True" at bounding box center [432, 290] width 16 height 16
radio input "true"
click at [667, 460] on button "SUBMIT" at bounding box center [673, 464] width 133 height 31
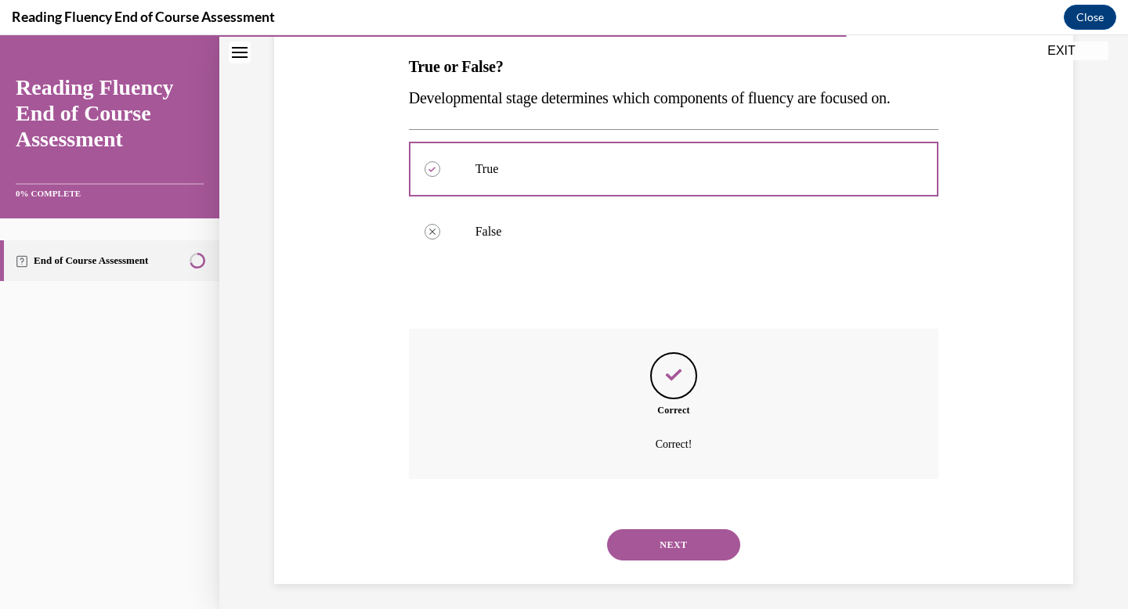
scroll to position [254, 0]
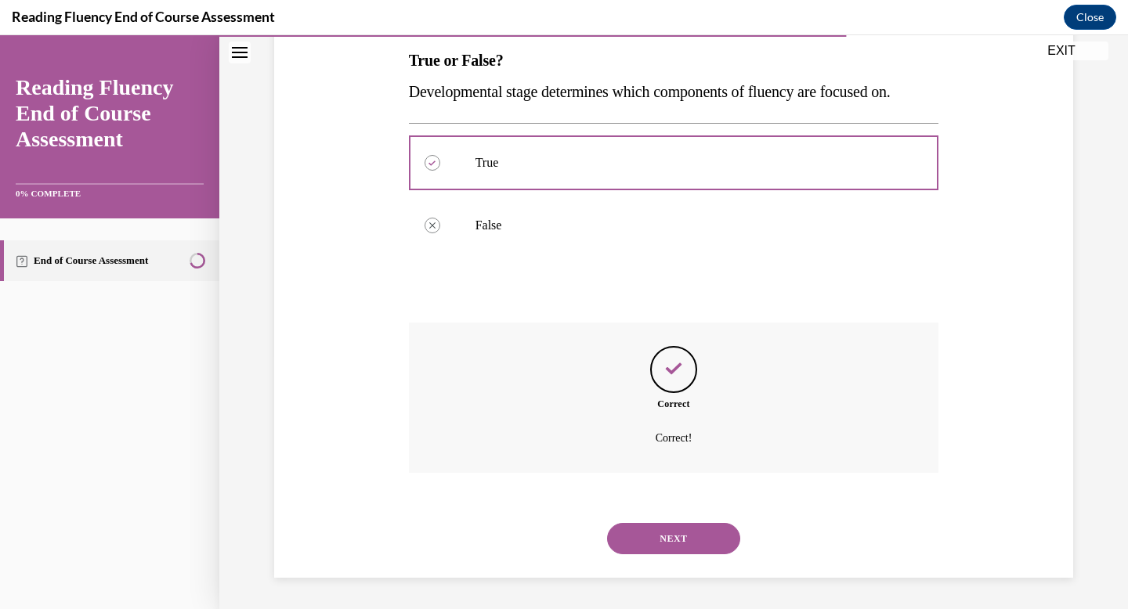
click at [655, 524] on button "NEXT" at bounding box center [673, 538] width 133 height 31
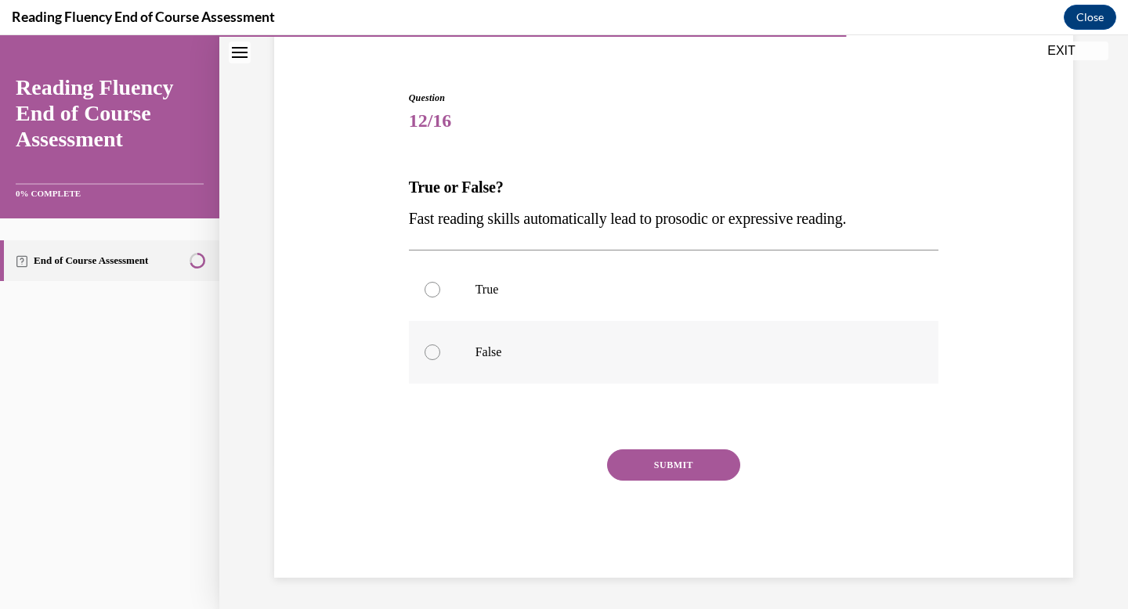
click at [521, 357] on p "False" at bounding box center [687, 353] width 424 height 16
click at [440, 357] on input "False" at bounding box center [432, 353] width 16 height 16
radio input "true"
click at [653, 475] on button "SUBMIT" at bounding box center [673, 464] width 133 height 31
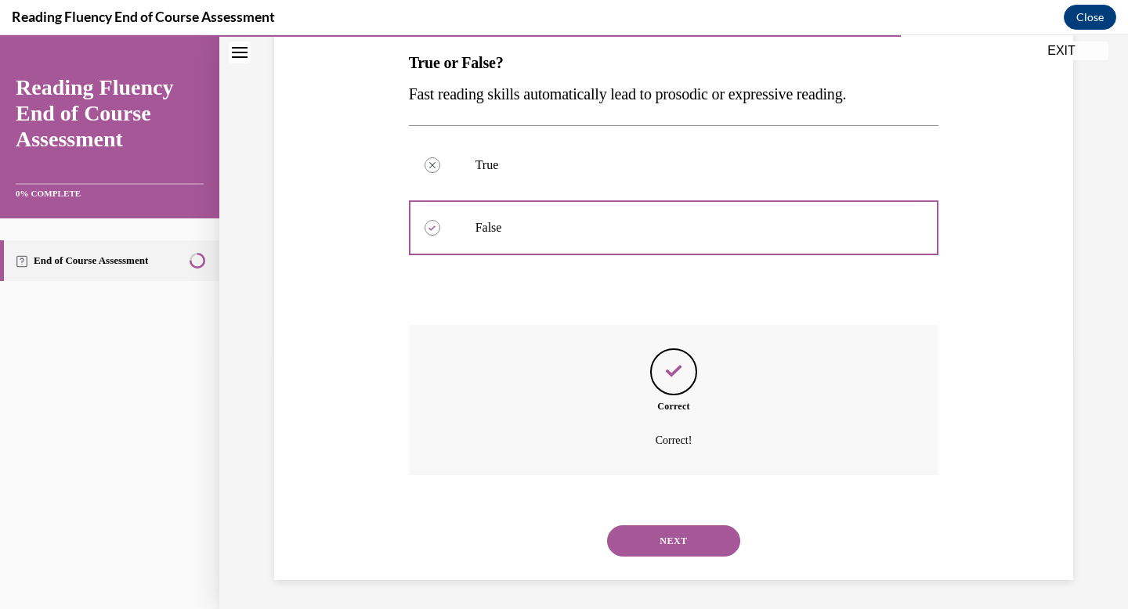
scroll to position [254, 0]
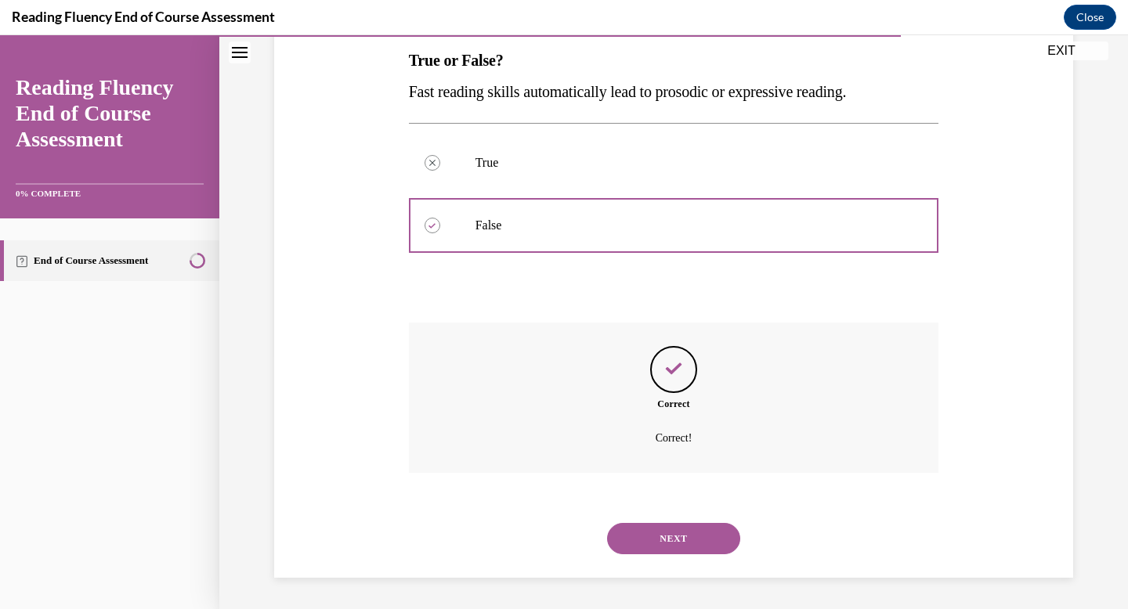
click at [654, 535] on button "NEXT" at bounding box center [673, 538] width 133 height 31
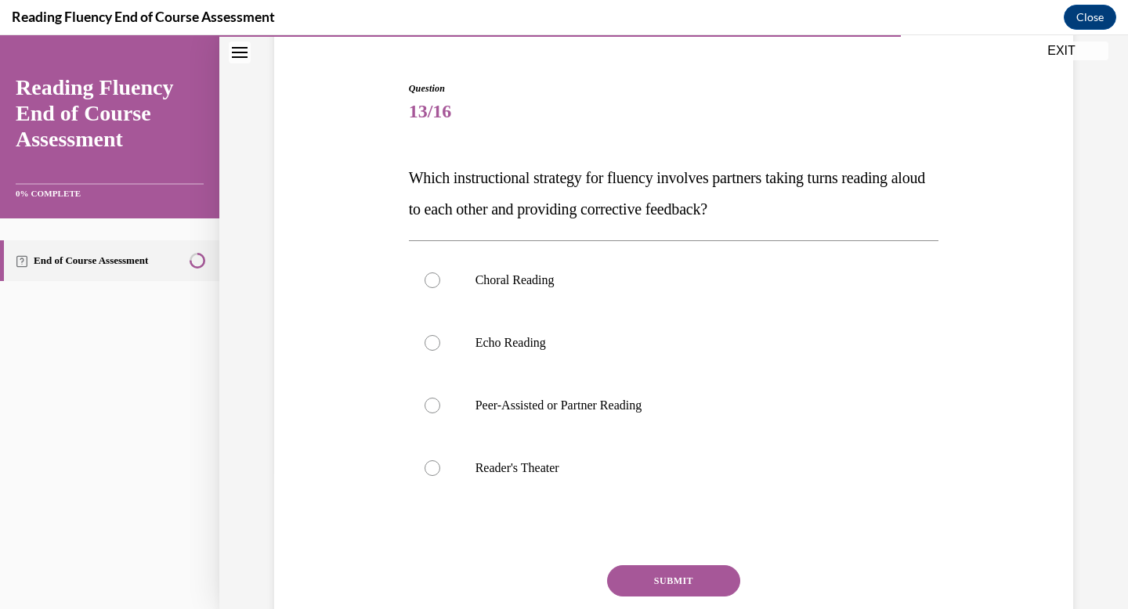
scroll to position [151, 0]
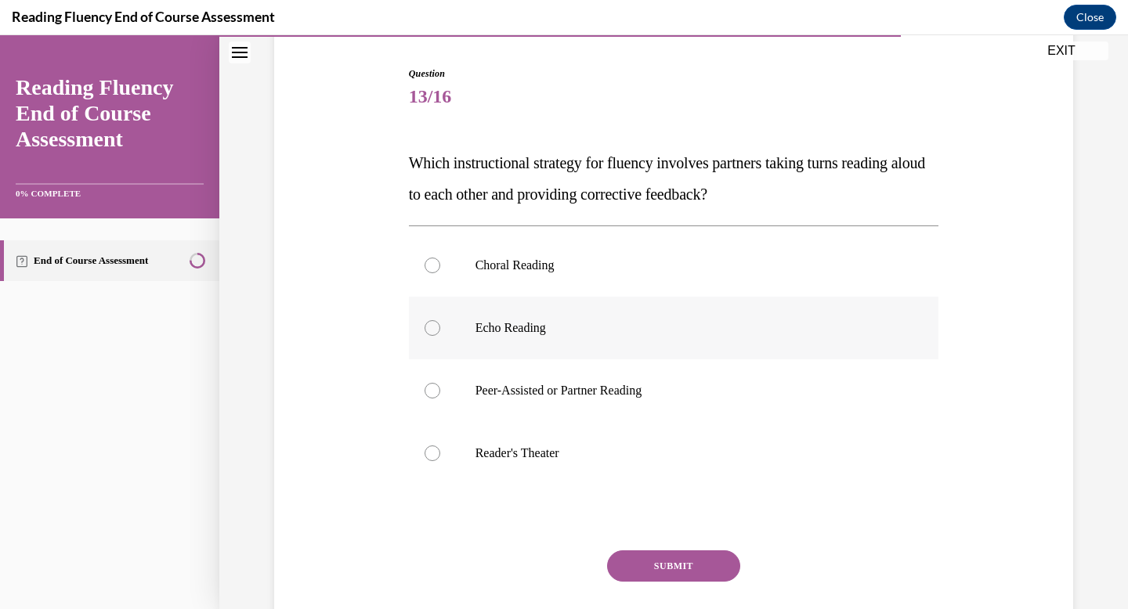
click at [527, 335] on p "Echo Reading" at bounding box center [687, 328] width 424 height 16
click at [440, 335] on input "Echo Reading" at bounding box center [432, 328] width 16 height 16
radio input "true"
click at [533, 405] on label "Peer-Assisted or Partner Reading" at bounding box center [674, 390] width 530 height 63
click at [440, 399] on input "Peer-Assisted or Partner Reading" at bounding box center [432, 391] width 16 height 16
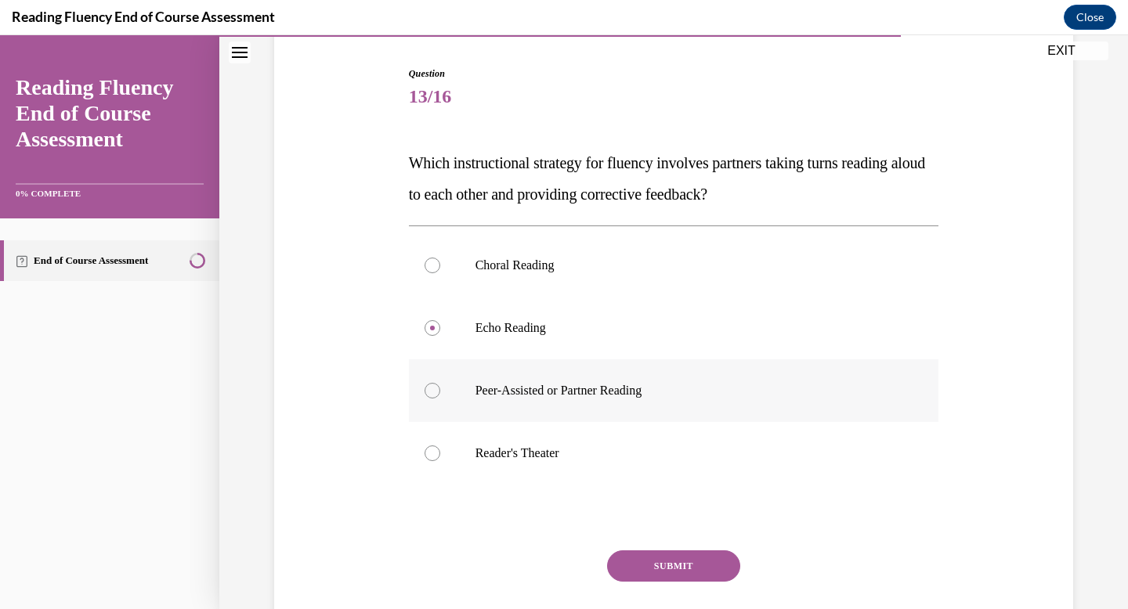
radio input "true"
click at [619, 567] on button "SUBMIT" at bounding box center [673, 566] width 133 height 31
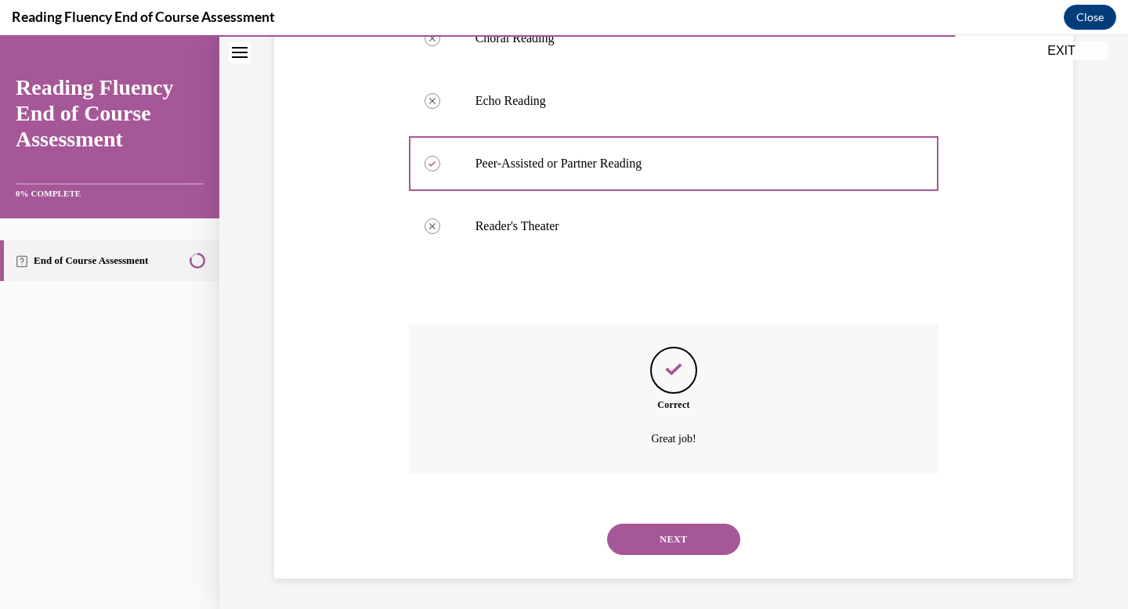
scroll to position [379, 0]
click at [652, 536] on button "NEXT" at bounding box center [673, 538] width 133 height 31
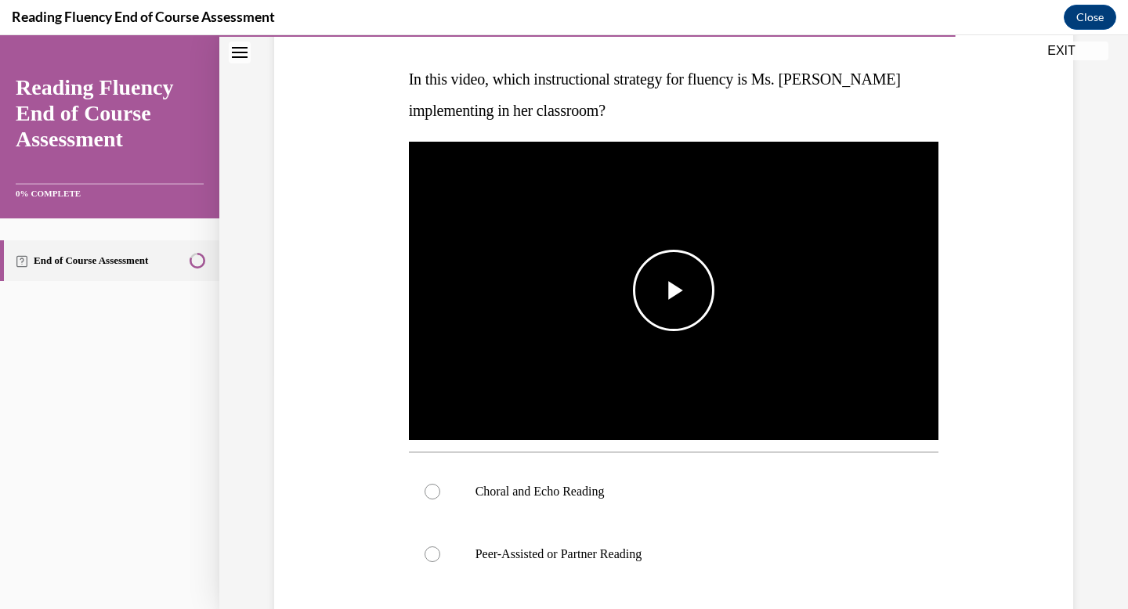
scroll to position [236, 0]
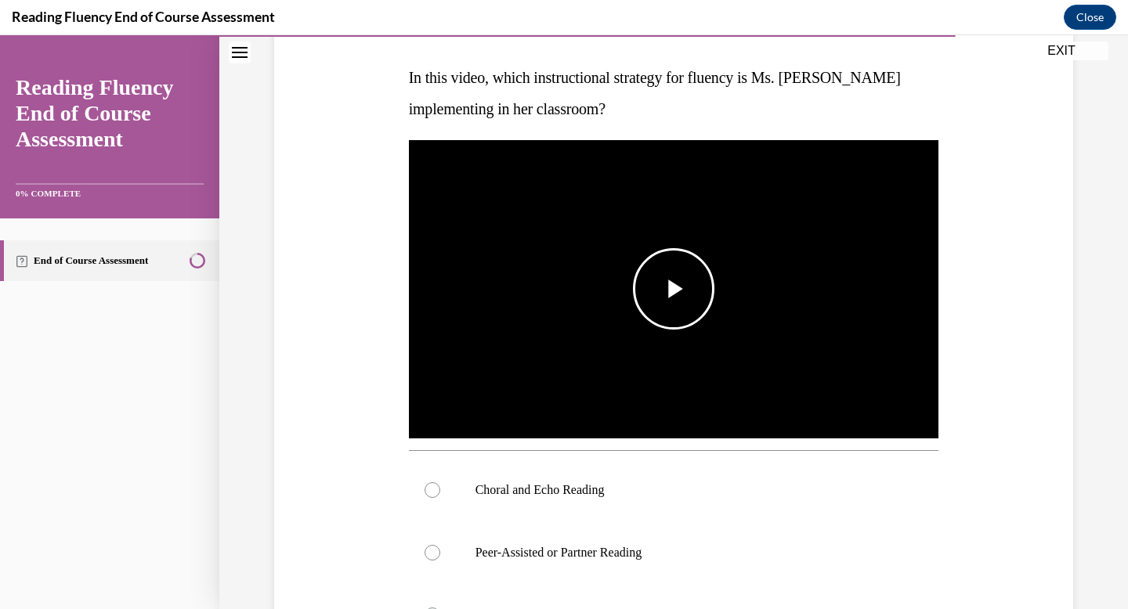
click at [687, 358] on img "Video player" at bounding box center [674, 289] width 530 height 298
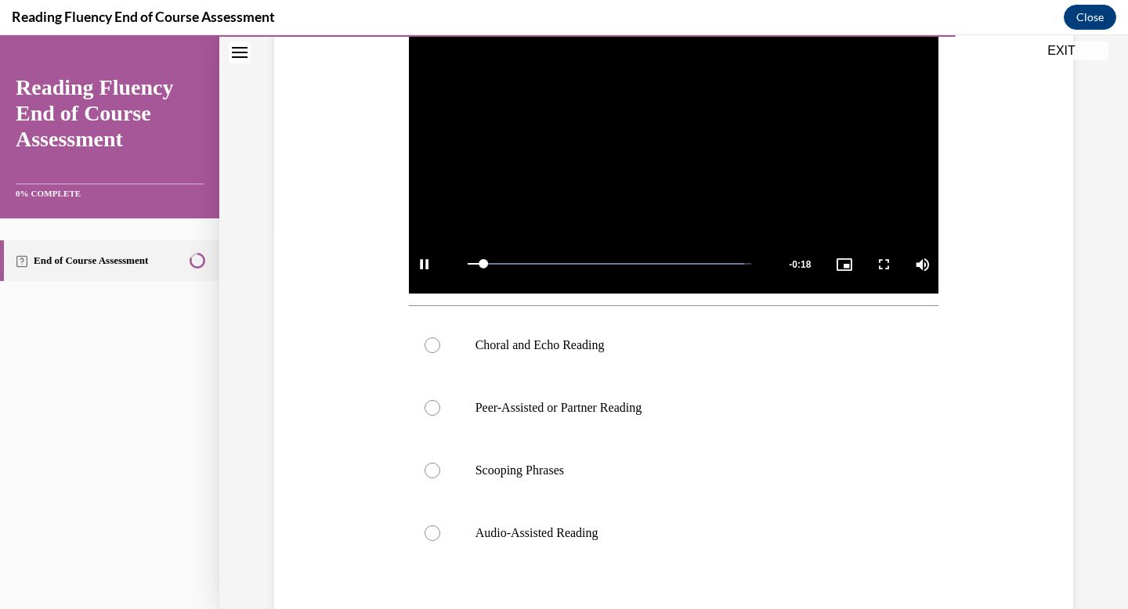
scroll to position [382, 0]
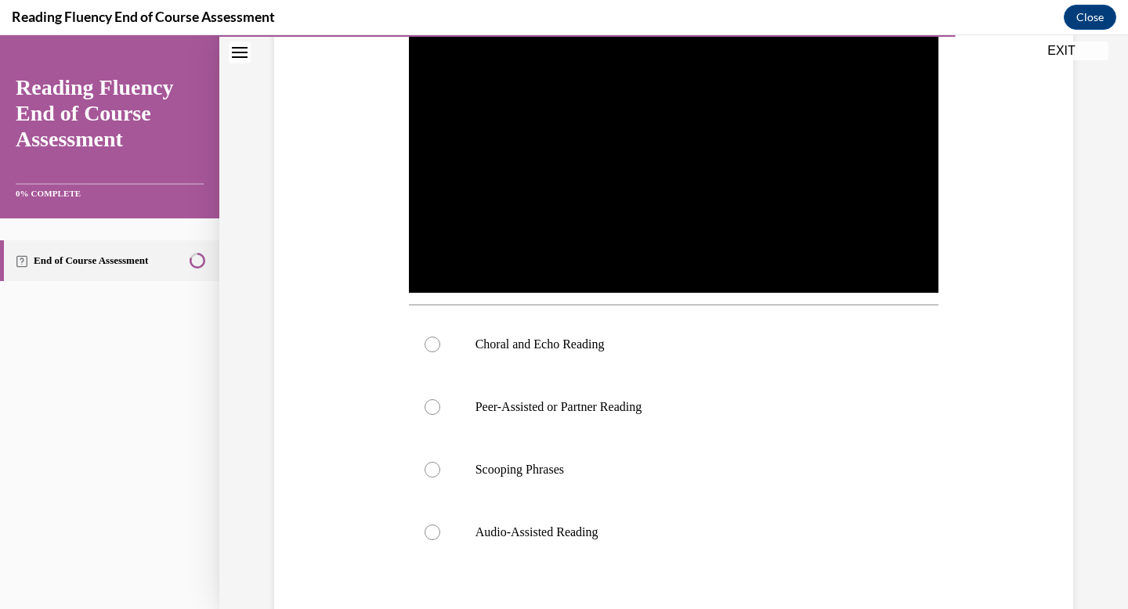
click at [687, 358] on label "Choral and Echo Reading" at bounding box center [674, 344] width 530 height 63
click at [440, 352] on input "Choral and Echo Reading" at bounding box center [432, 345] width 16 height 16
radio input "true"
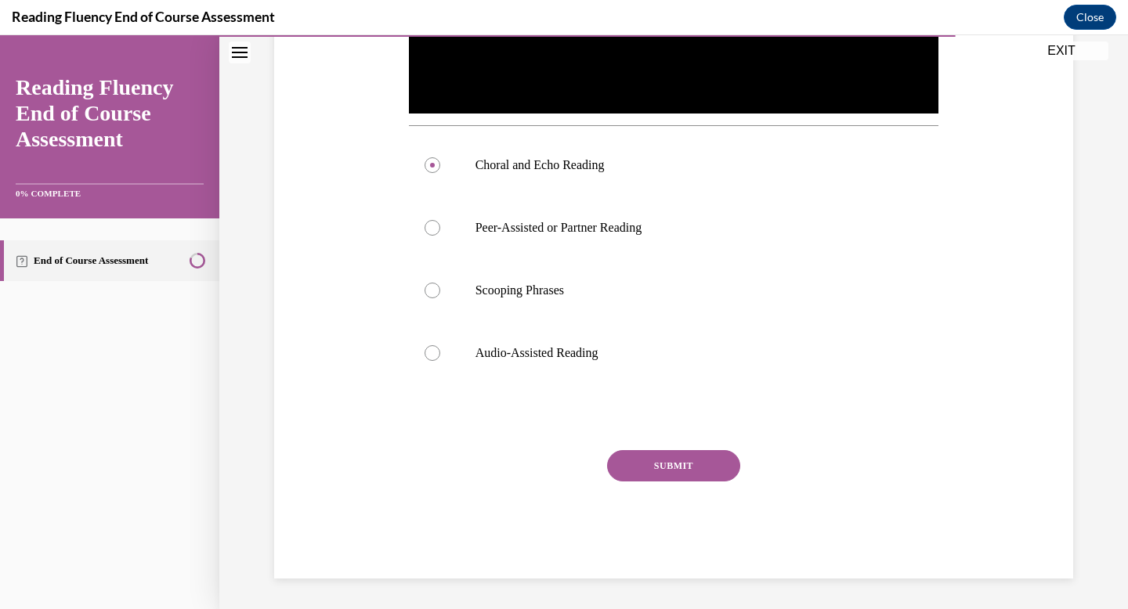
click at [673, 464] on button "SUBMIT" at bounding box center [673, 465] width 133 height 31
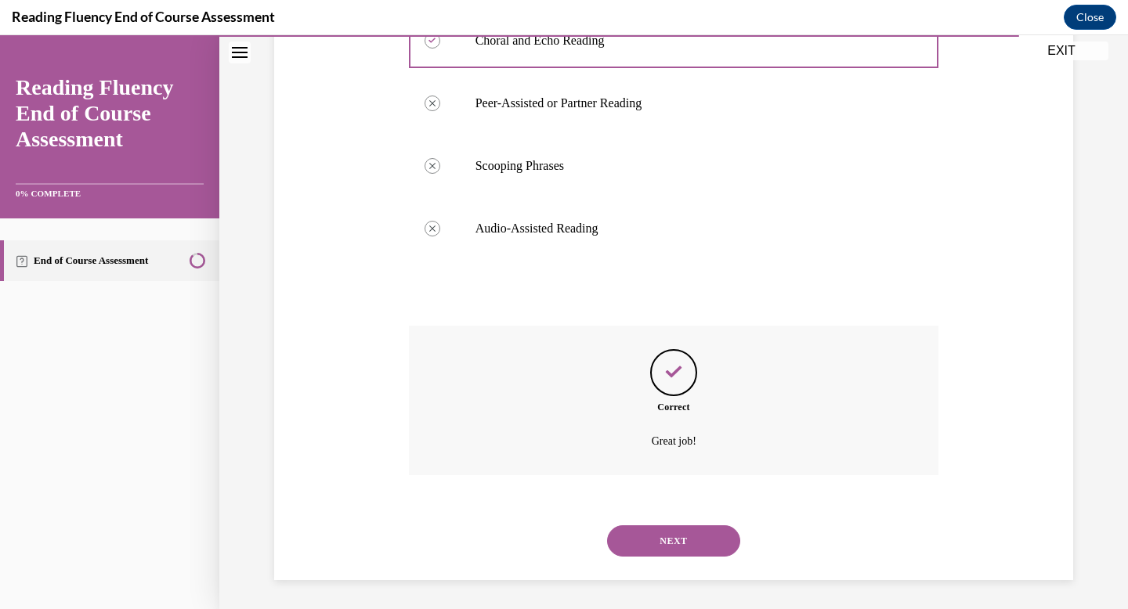
scroll to position [688, 0]
click at [660, 534] on button "NEXT" at bounding box center [673, 538] width 133 height 31
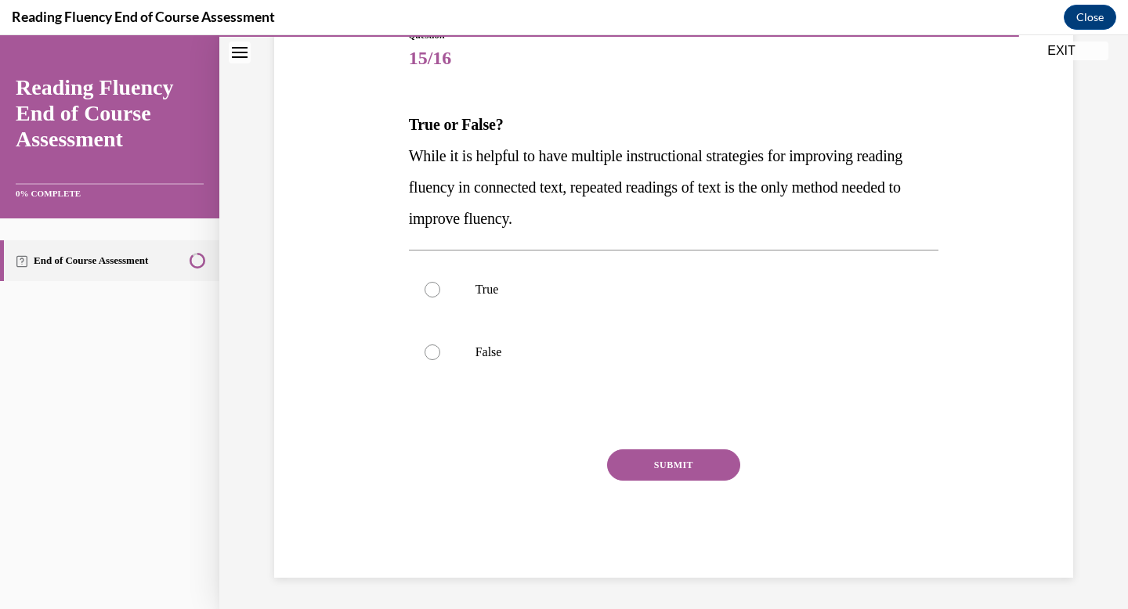
scroll to position [174, 0]
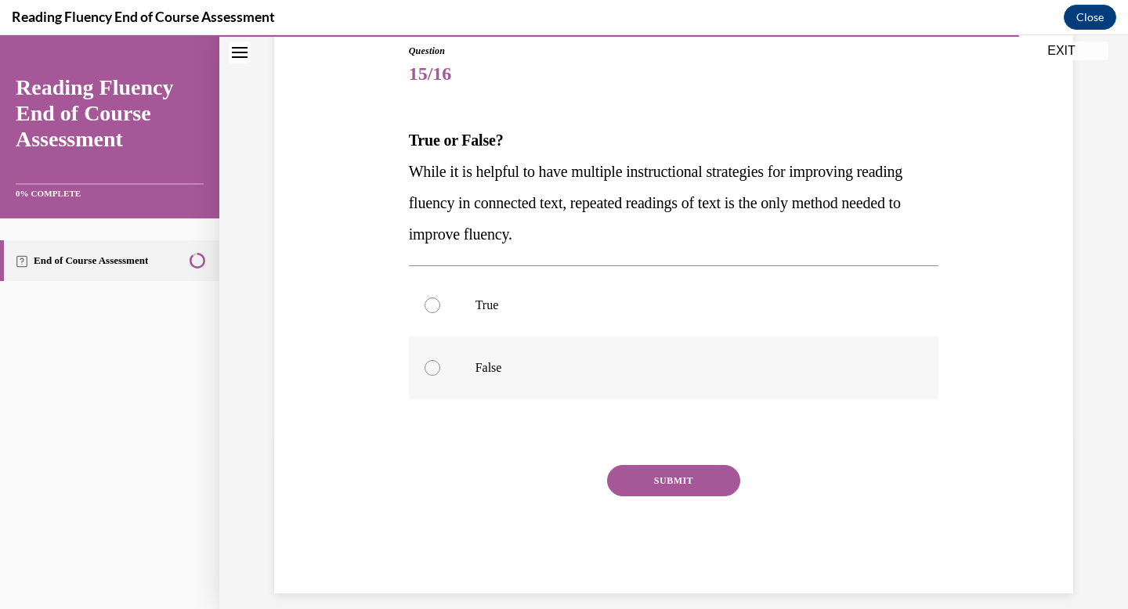
click at [546, 381] on label "False" at bounding box center [674, 368] width 530 height 63
click at [440, 376] on input "False" at bounding box center [432, 368] width 16 height 16
radio input "true"
click at [671, 466] on button "SUBMIT" at bounding box center [673, 480] width 133 height 31
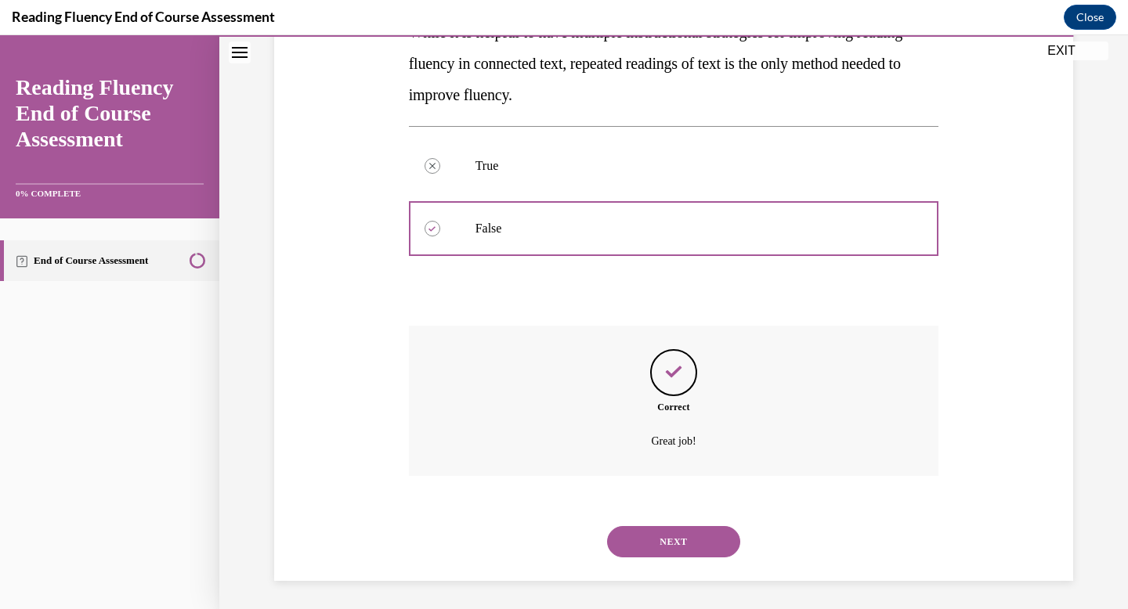
scroll to position [316, 0]
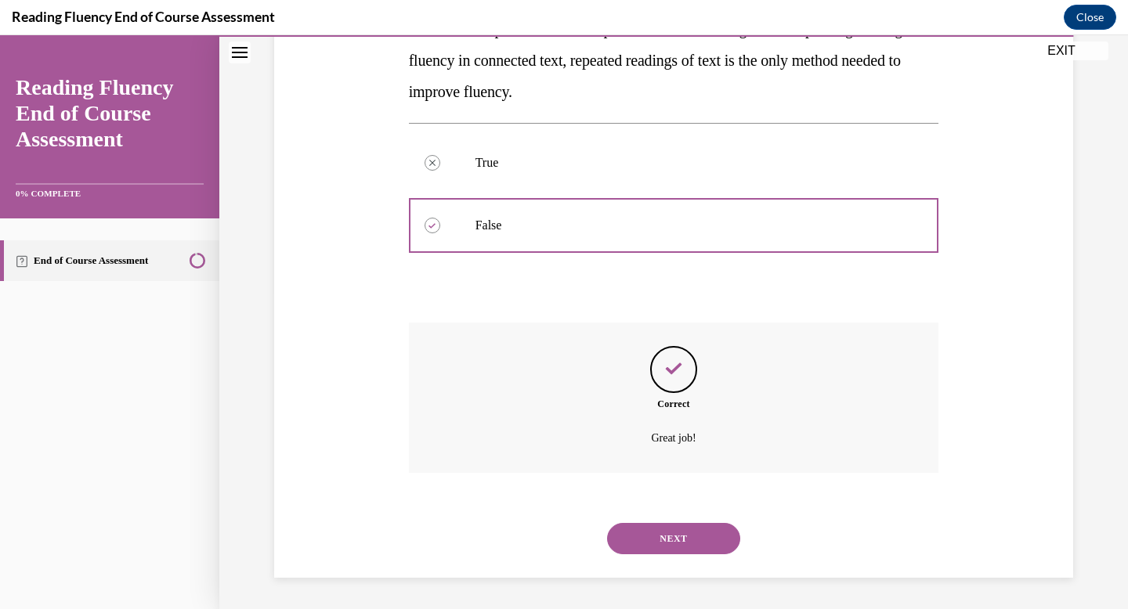
click at [664, 548] on button "NEXT" at bounding box center [673, 538] width 133 height 31
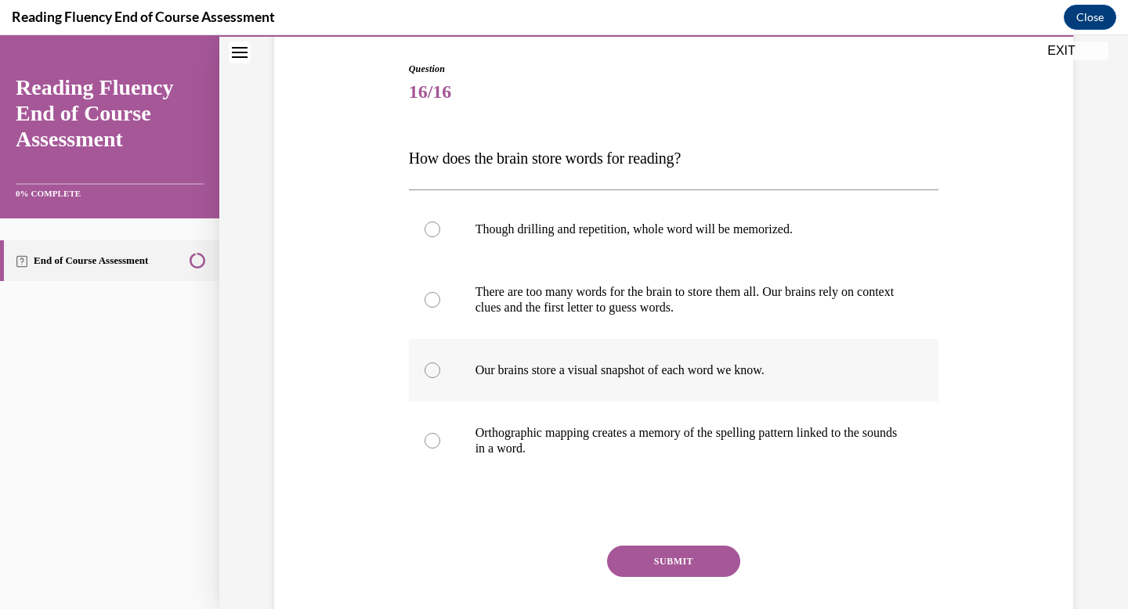
scroll to position [164, 0]
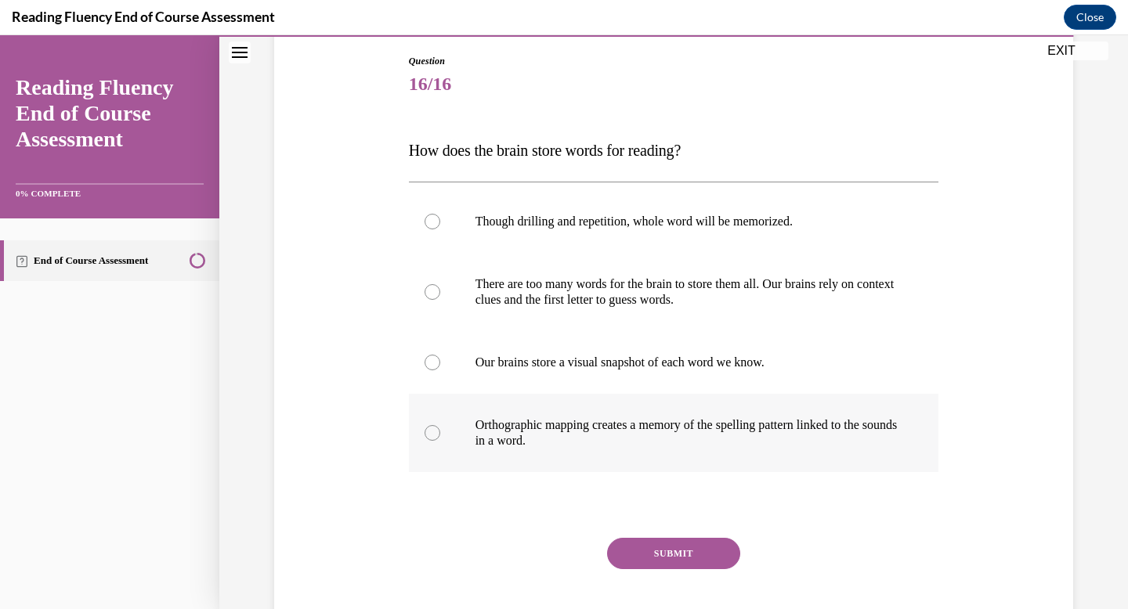
click at [683, 439] on p "Orthographic mapping creates a memory of the spelling pattern linked to the sou…" at bounding box center [687, 432] width 424 height 31
click at [440, 439] on input "Orthographic mapping creates a memory of the spelling pattern linked to the sou…" at bounding box center [432, 433] width 16 height 16
radio input "true"
click at [689, 548] on button "SUBMIT" at bounding box center [673, 553] width 133 height 31
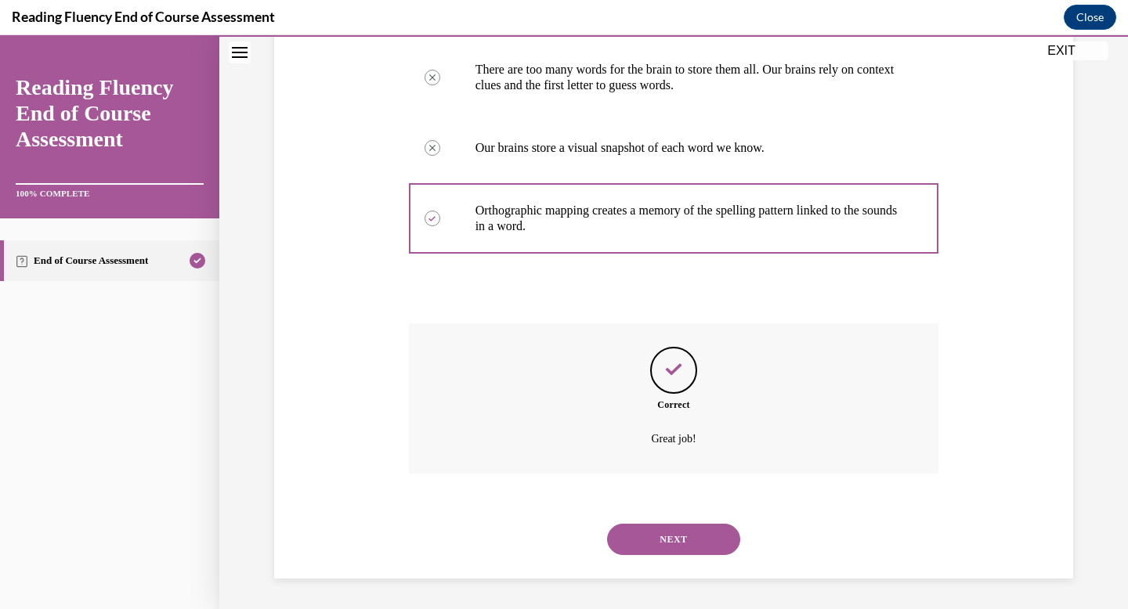
scroll to position [379, 0]
click at [656, 541] on button "NEXT" at bounding box center [673, 538] width 133 height 31
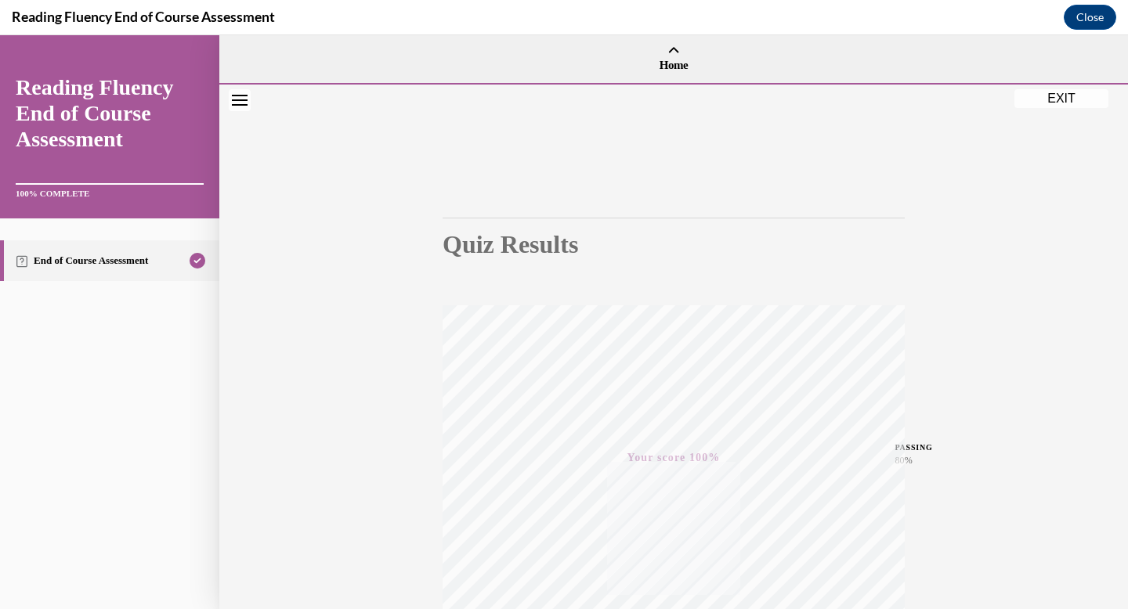
scroll to position [229, 0]
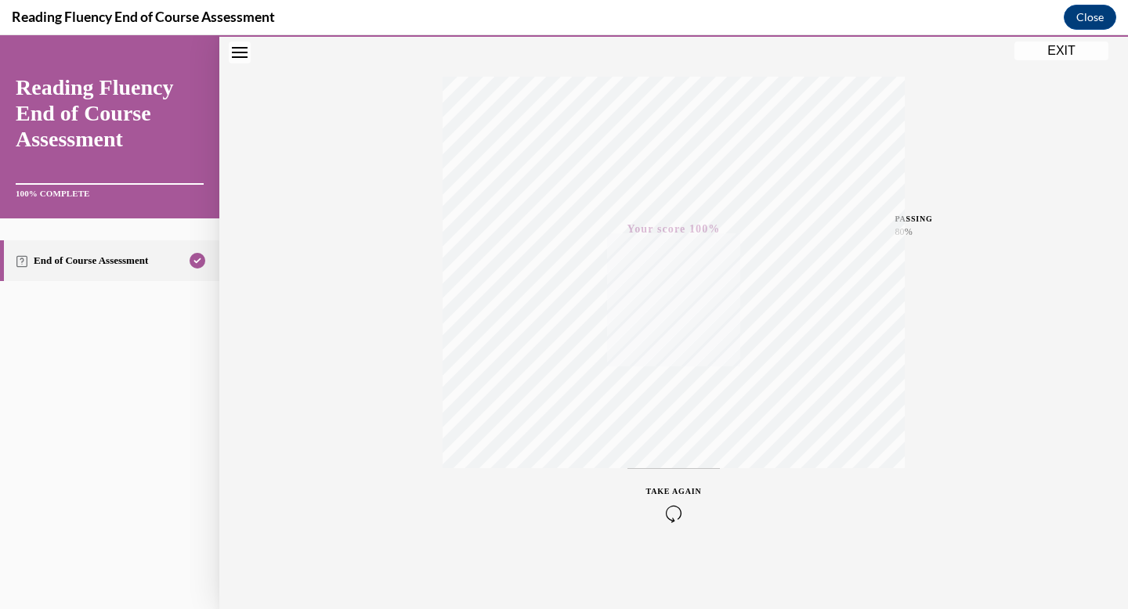
click at [917, 244] on div "PASSING 80%" at bounding box center [888, 226] width 104 height 42
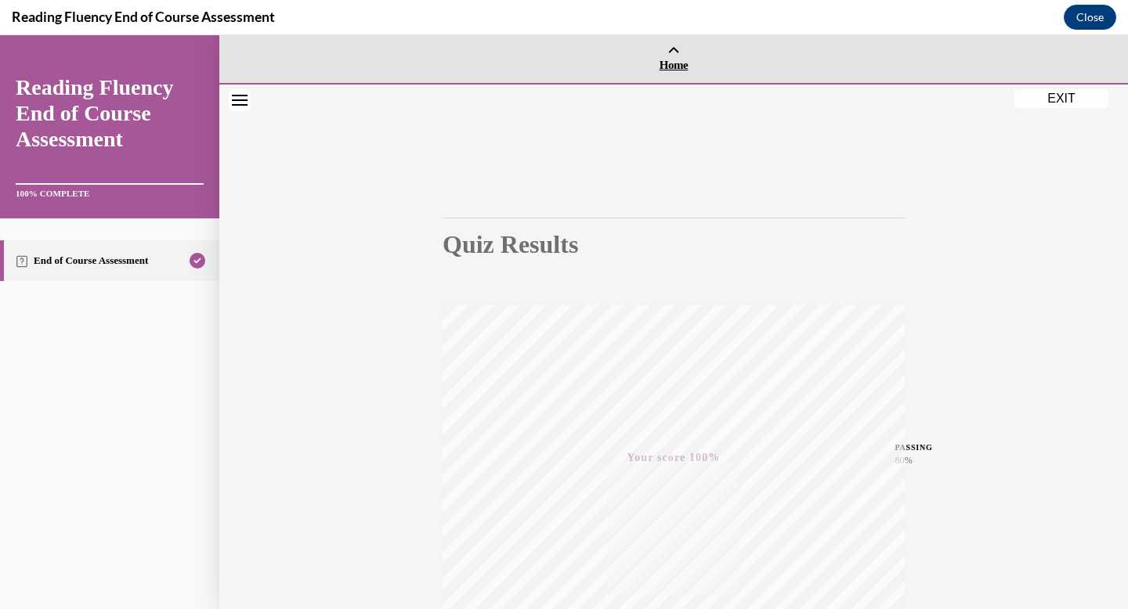
click at [681, 54] on link "Home" at bounding box center [673, 59] width 908 height 48
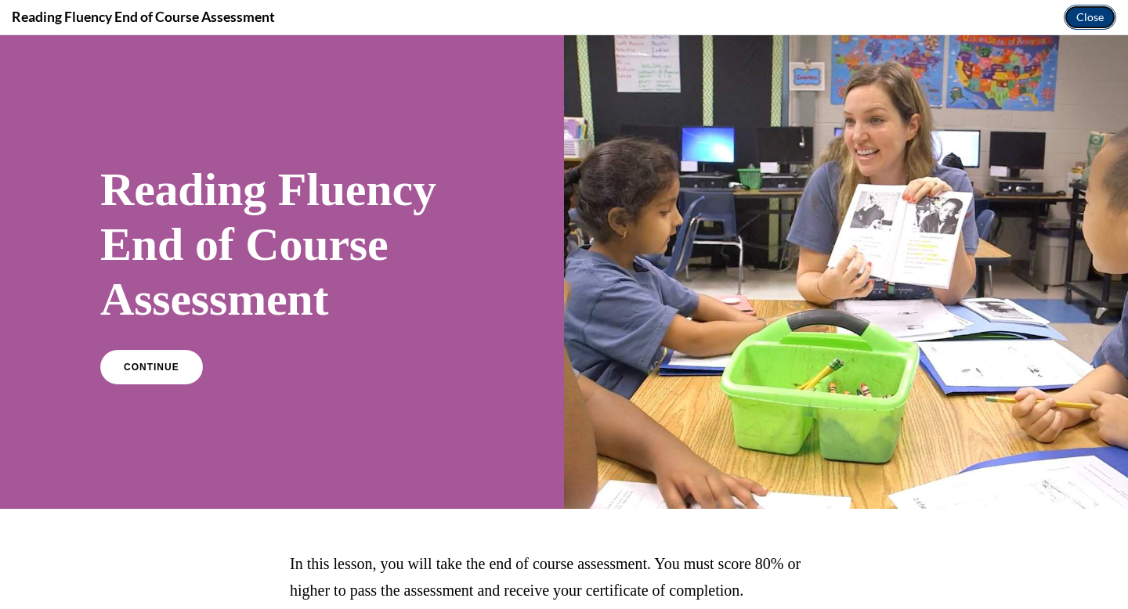
click at [1088, 17] on button "Close" at bounding box center [1089, 17] width 52 height 25
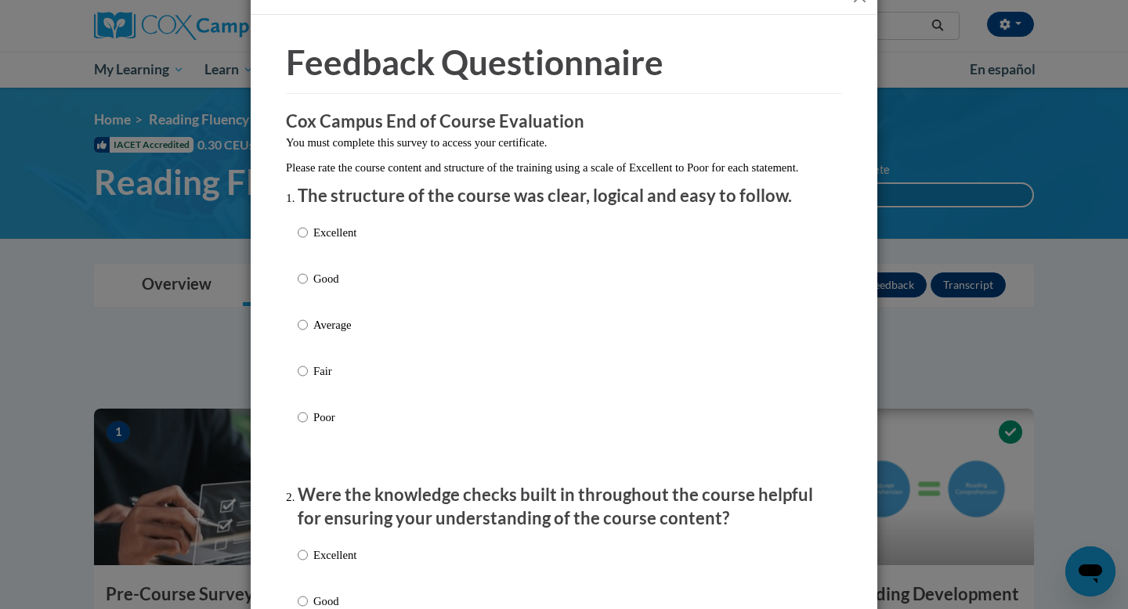
scroll to position [27, 0]
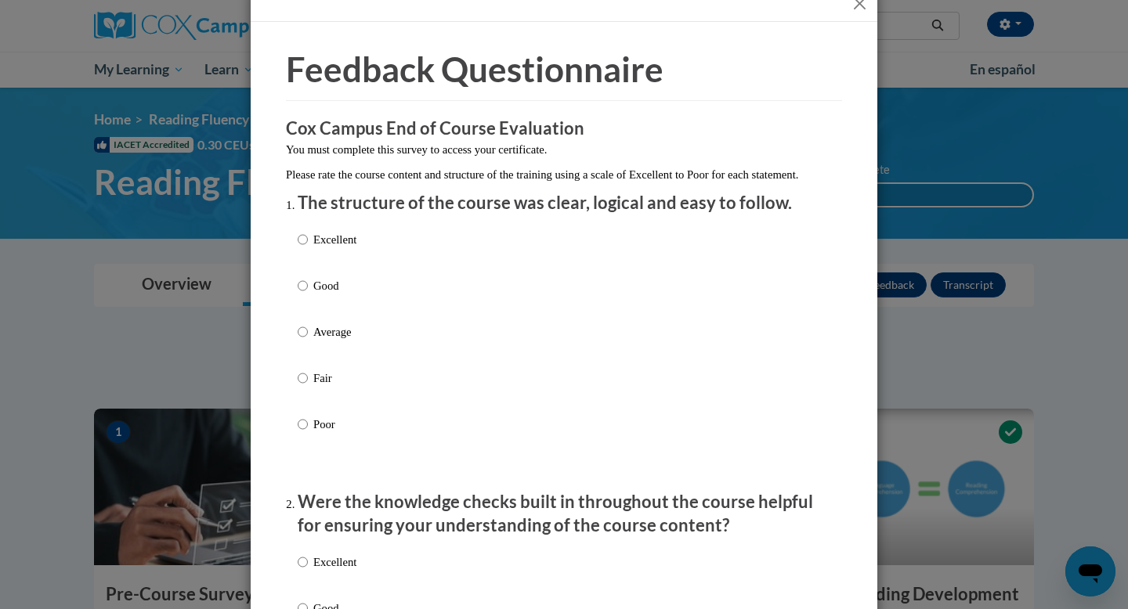
click at [349, 248] on p "Excellent" at bounding box center [334, 239] width 43 height 17
click at [308, 248] on input "Excellent" at bounding box center [303, 239] width 10 height 17
radio input "true"
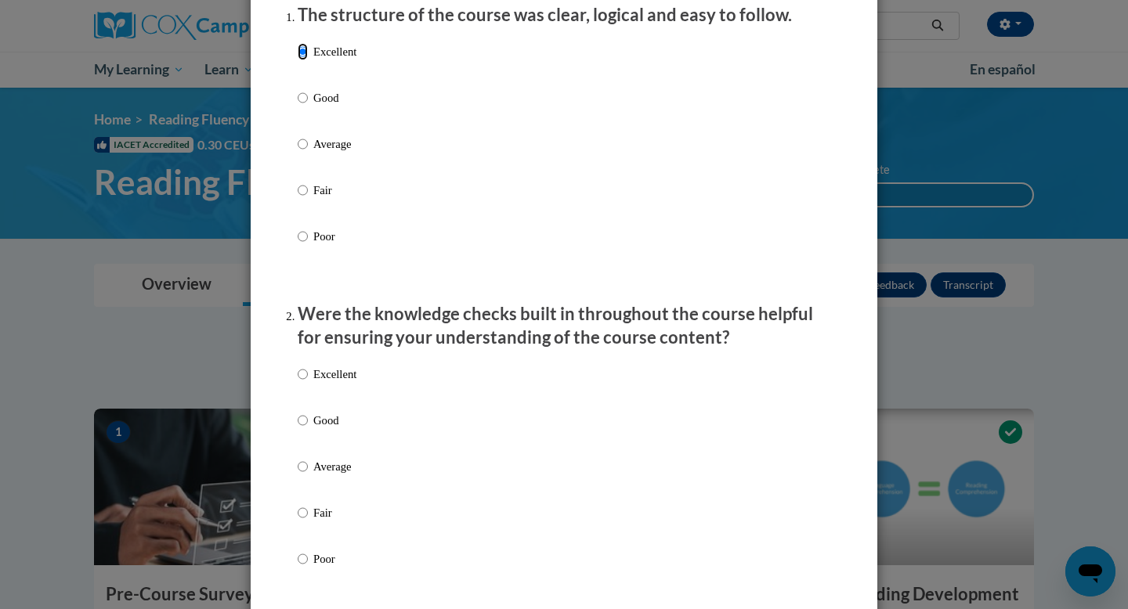
scroll to position [303, 0]
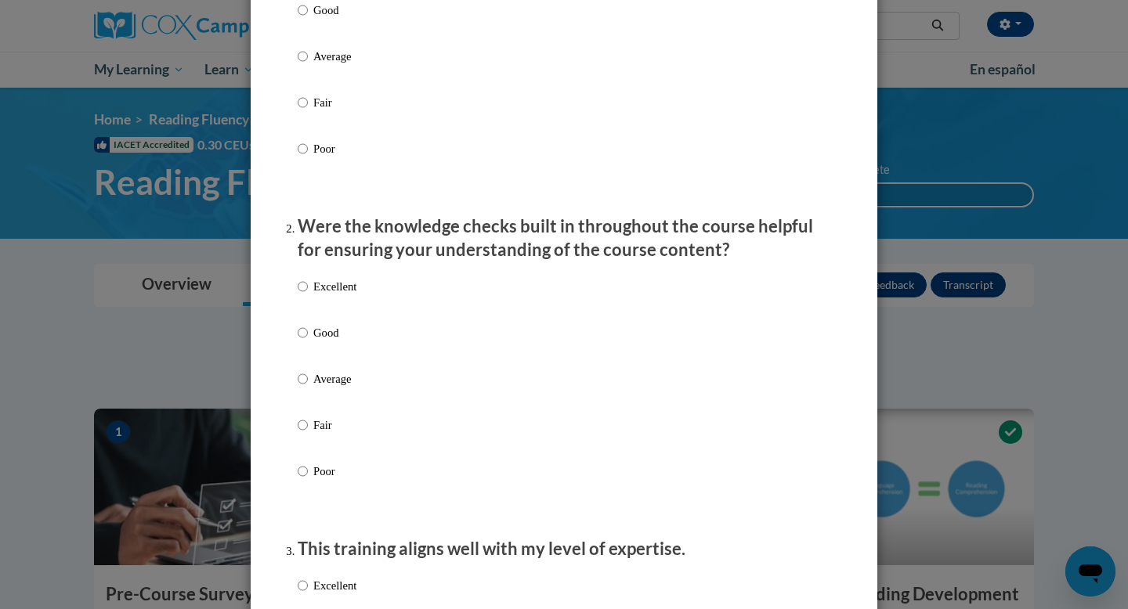
click at [332, 295] on p "Excellent" at bounding box center [334, 286] width 43 height 17
click at [308, 295] on input "Excellent" at bounding box center [303, 286] width 10 height 17
radio input "true"
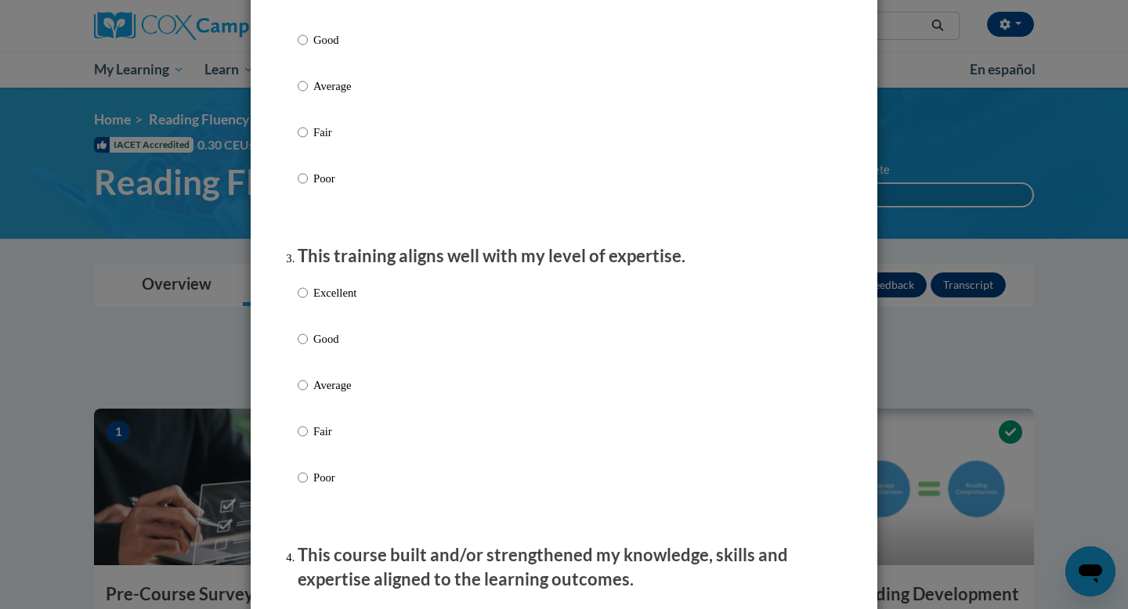
click at [332, 301] on p "Excellent" at bounding box center [334, 292] width 43 height 17
click at [308, 301] on input "Excellent" at bounding box center [303, 292] width 10 height 17
radio input "true"
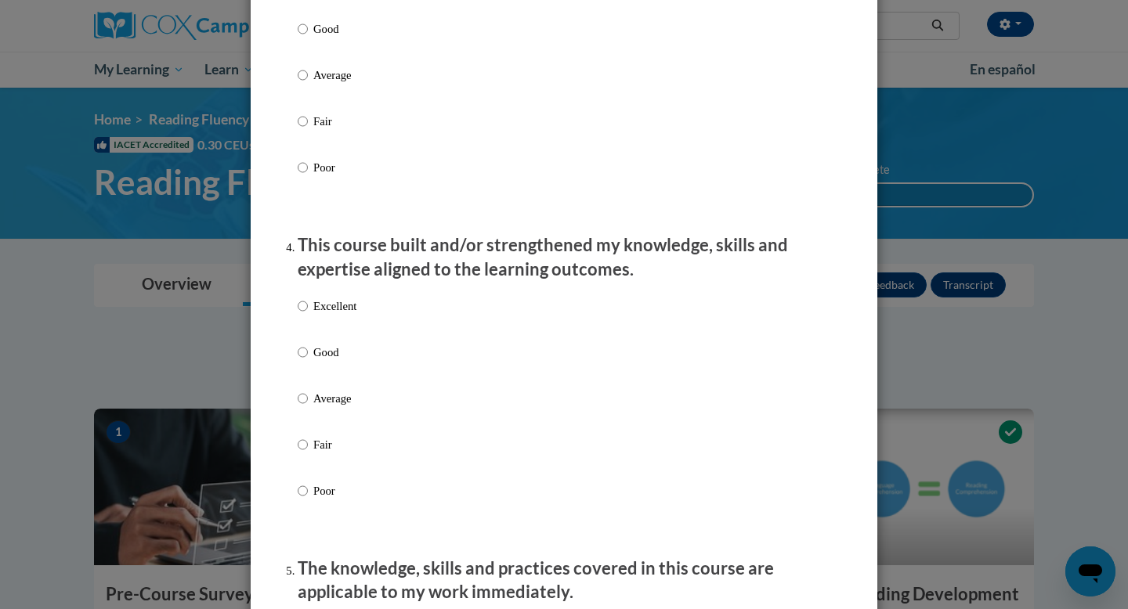
click at [333, 315] on p "Excellent" at bounding box center [334, 306] width 43 height 17
click at [308, 315] on input "Excellent" at bounding box center [303, 306] width 10 height 17
radio input "true"
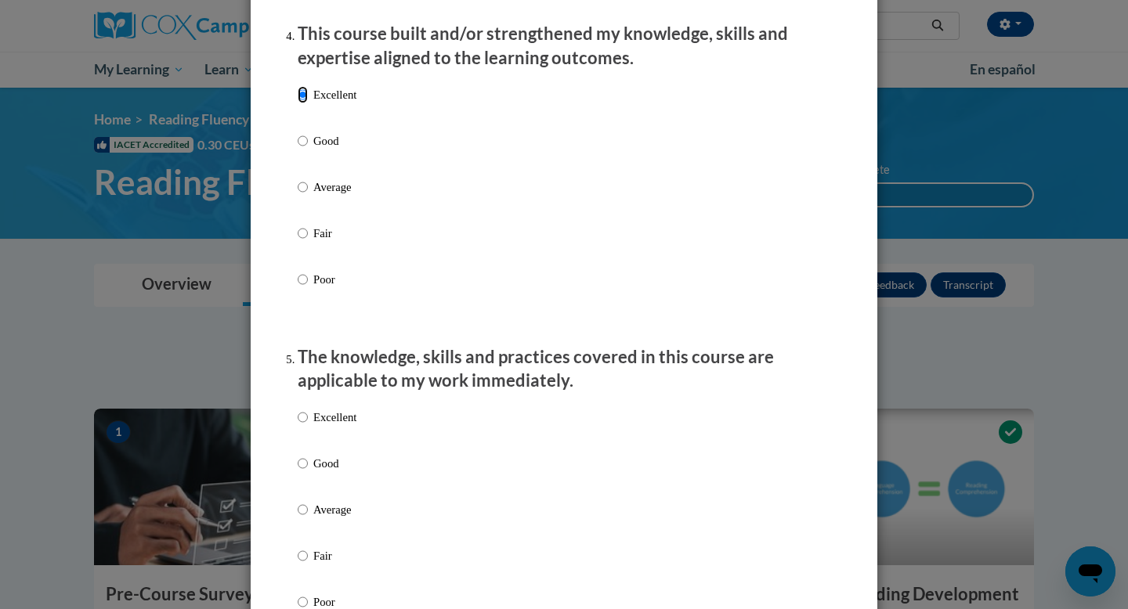
scroll to position [1252, 0]
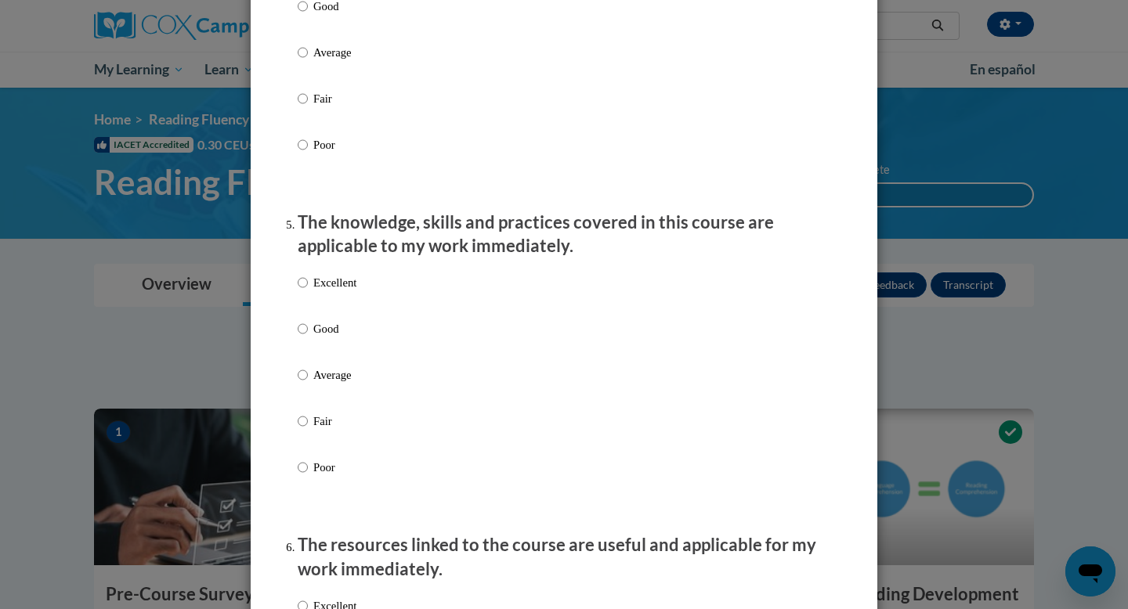
click at [330, 312] on label "Excellent" at bounding box center [327, 295] width 59 height 42
click at [308, 291] on input "Excellent" at bounding box center [303, 282] width 10 height 17
radio input "true"
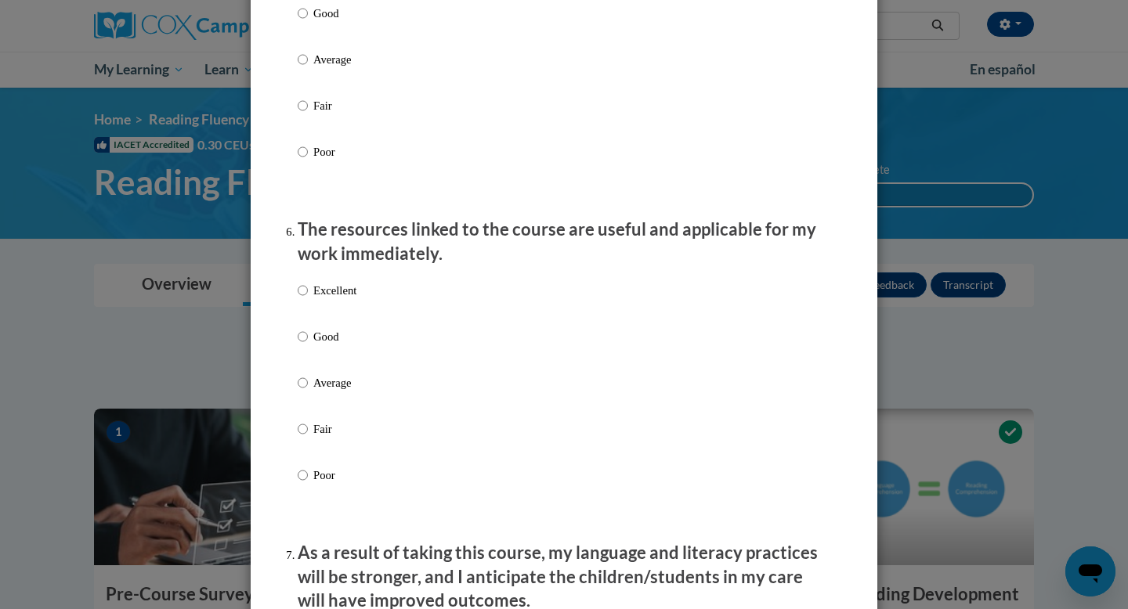
click at [327, 299] on p "Excellent" at bounding box center [334, 290] width 43 height 17
click at [308, 299] on input "Excellent" at bounding box center [303, 290] width 10 height 17
radio input "true"
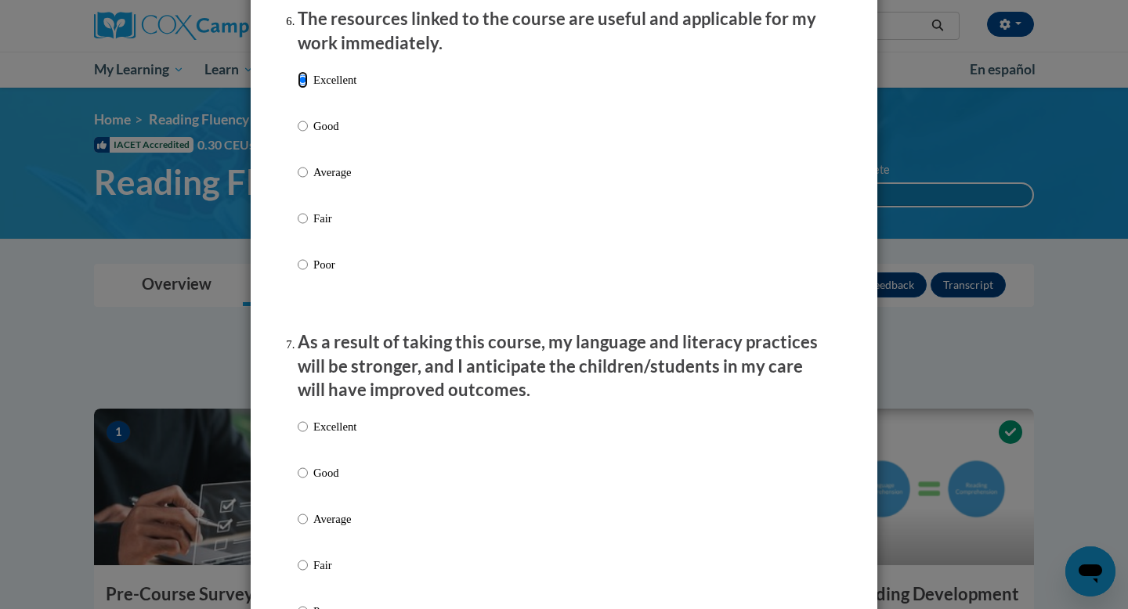
scroll to position [1819, 0]
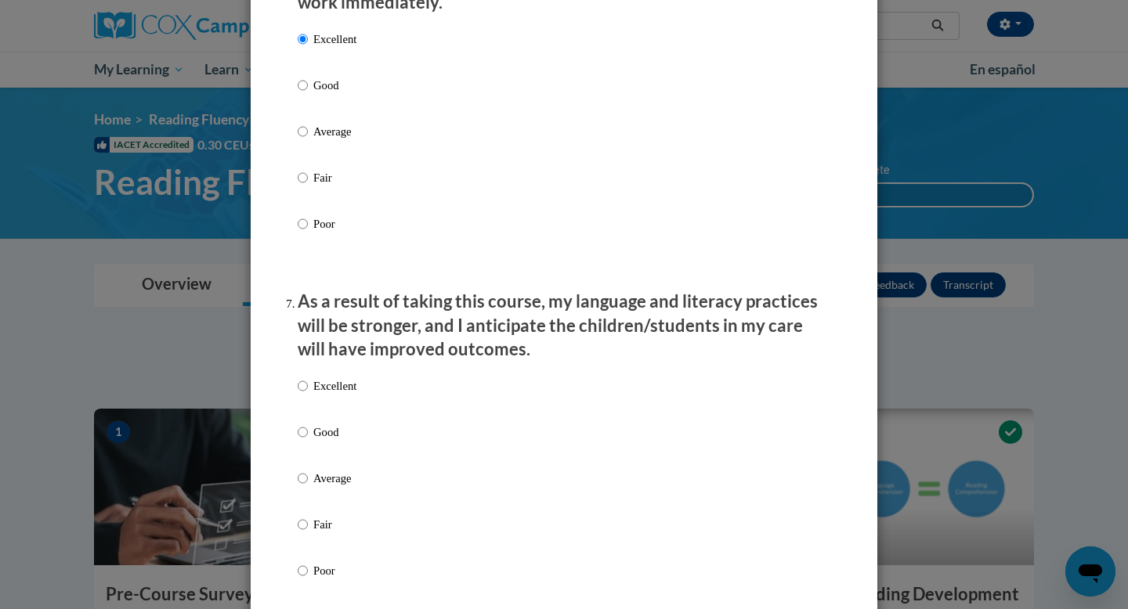
click at [316, 385] on div "Excellent Good Average Fair Poor" at bounding box center [327, 491] width 59 height 243
click at [317, 392] on p "Excellent" at bounding box center [334, 385] width 43 height 17
click at [308, 392] on input "Excellent" at bounding box center [303, 385] width 10 height 17
radio input "true"
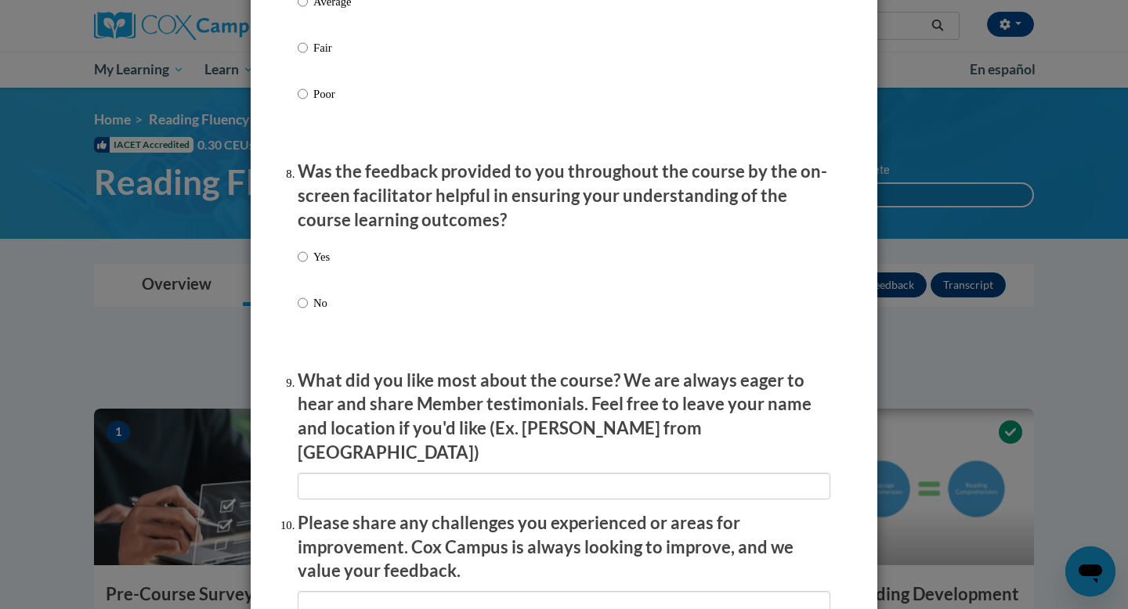
scroll to position [2313, 0]
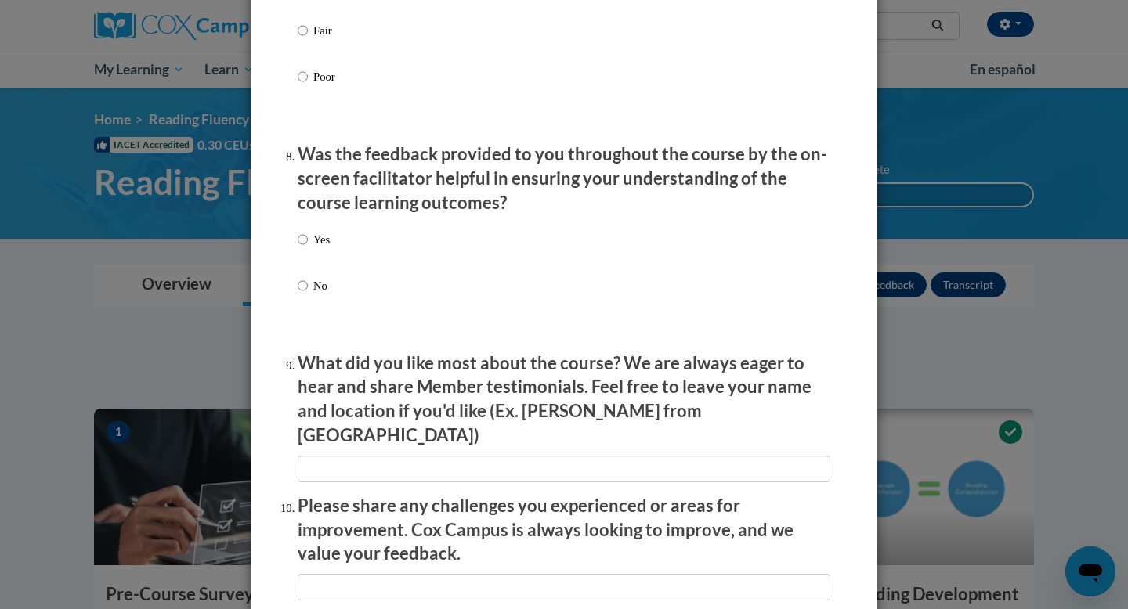
click at [320, 248] on p "Yes" at bounding box center [321, 239] width 16 height 17
click at [308, 248] on input "Yes" at bounding box center [303, 239] width 10 height 17
radio input "true"
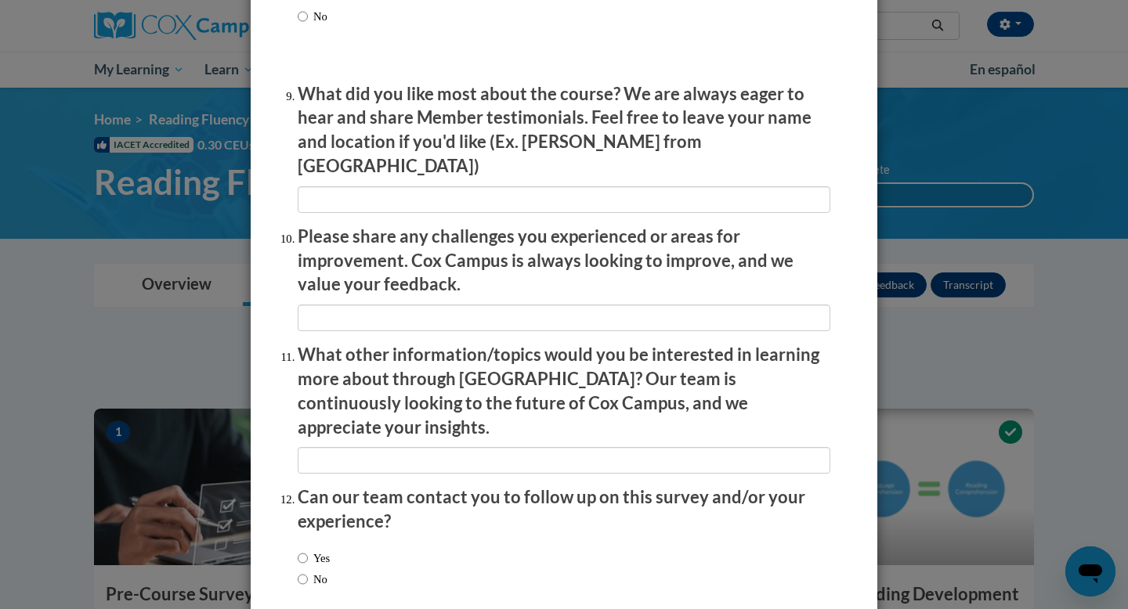
scroll to position [2648, 0]
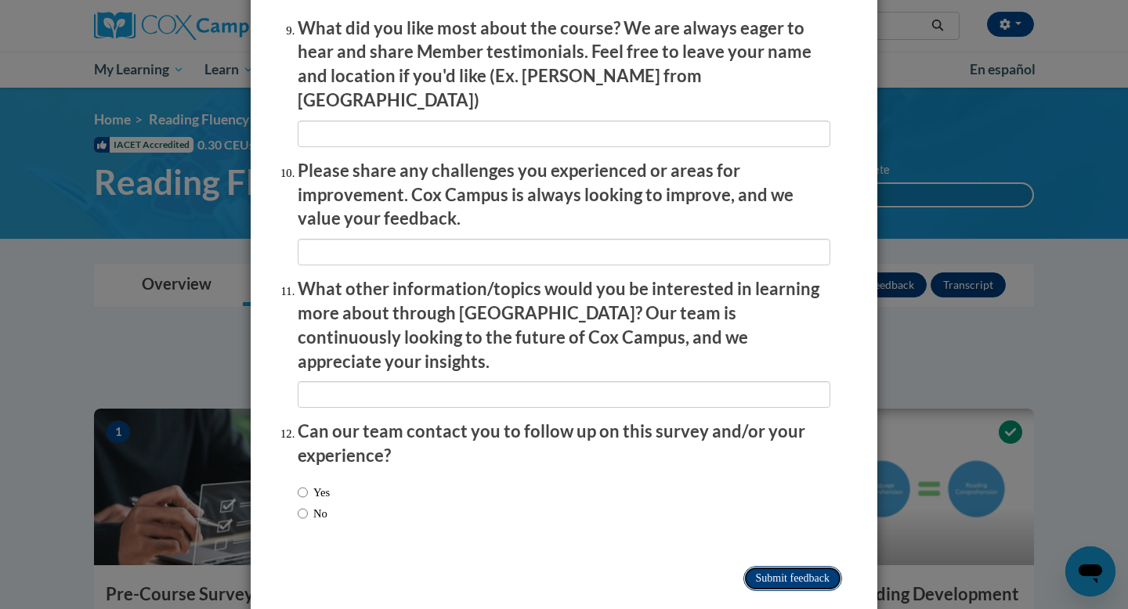
click at [785, 566] on input "Submit feedback" at bounding box center [792, 578] width 99 height 25
